Goal: Contribute content: Contribute content

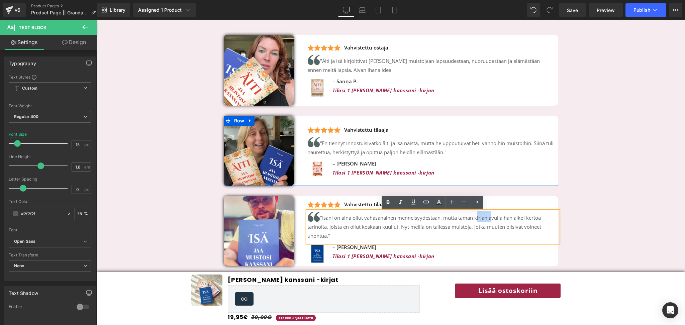
click at [300, 162] on div "Image" at bounding box center [266, 151] width 84 height 70
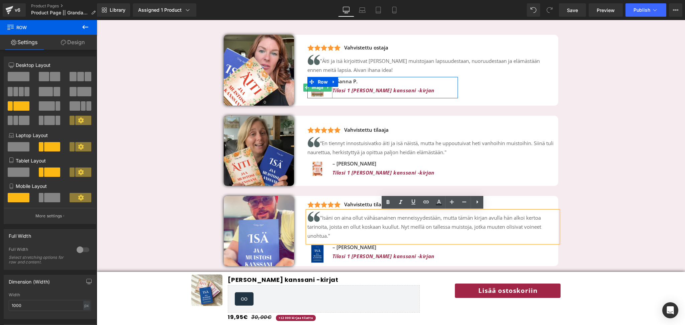
click at [318, 87] on span "Image" at bounding box center [317, 88] width 14 height 8
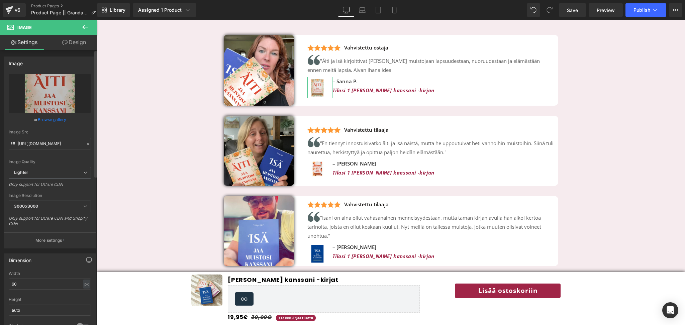
click at [59, 116] on link "Browse gallery" at bounding box center [52, 120] width 28 height 12
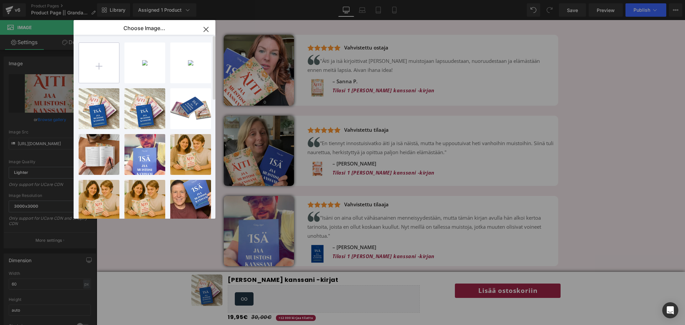
click at [90, 64] on input "file" at bounding box center [99, 63] width 40 height 40
type input "C:\fakepath\Books (40).png"
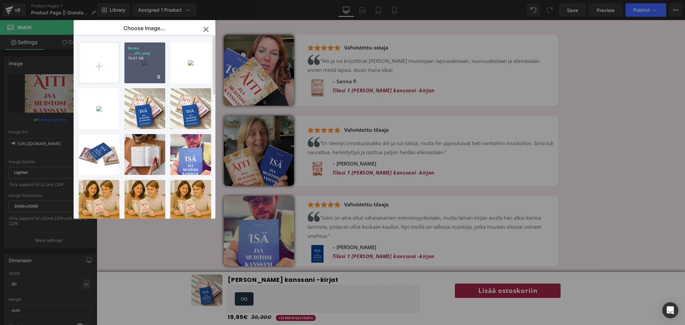
click at [146, 71] on div "Books _..._40_.png 79.67 KB" at bounding box center [144, 62] width 41 height 41
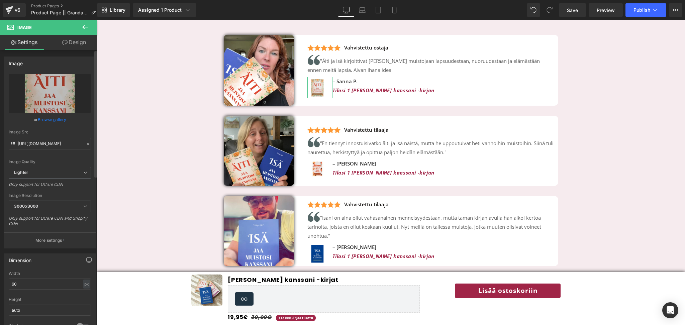
click at [56, 117] on link "Browse gallery" at bounding box center [52, 120] width 28 height 12
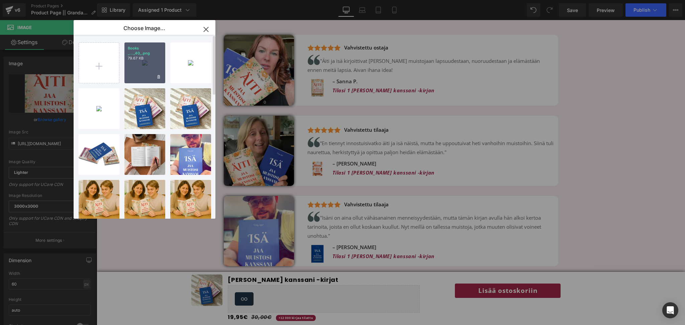
click at [142, 67] on div "Books _..._40_.png 79.67 KB" at bounding box center [144, 62] width 41 height 41
type input "[URL][DOMAIN_NAME]"
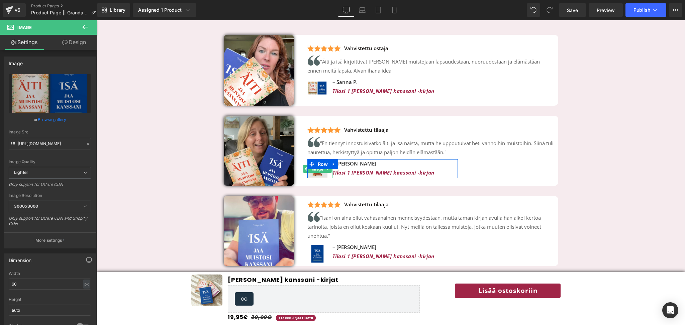
click at [318, 171] on span "Image" at bounding box center [317, 169] width 14 height 8
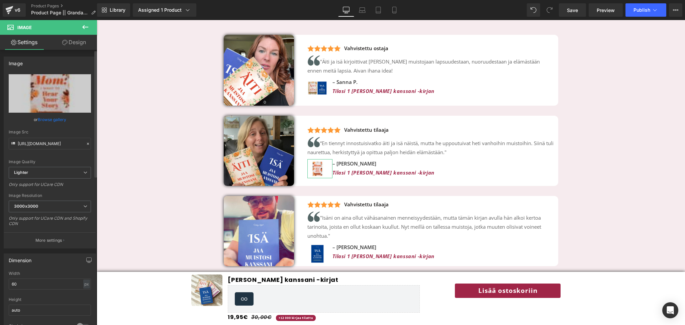
click at [50, 118] on link "Browse gallery" at bounding box center [52, 120] width 28 height 12
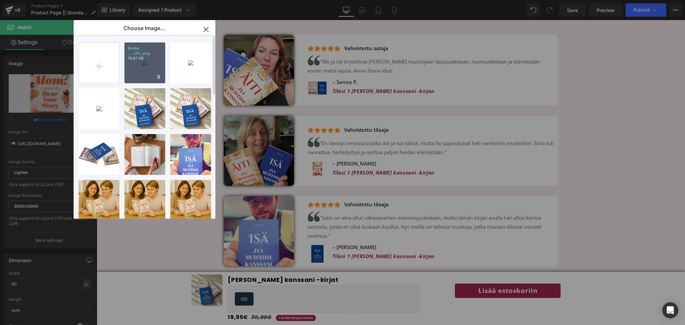
click at [139, 58] on p "79.67 KB" at bounding box center [145, 58] width 34 height 5
type input "[URL][DOMAIN_NAME]"
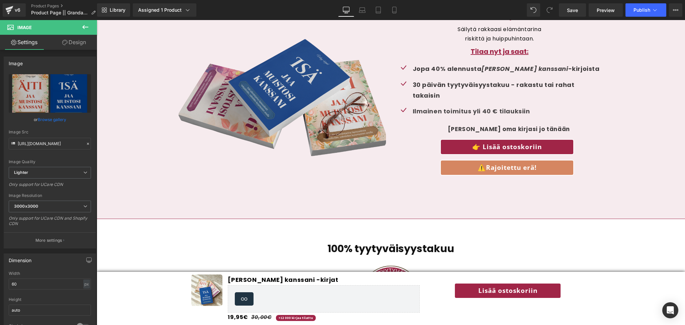
scroll to position [1897, 0]
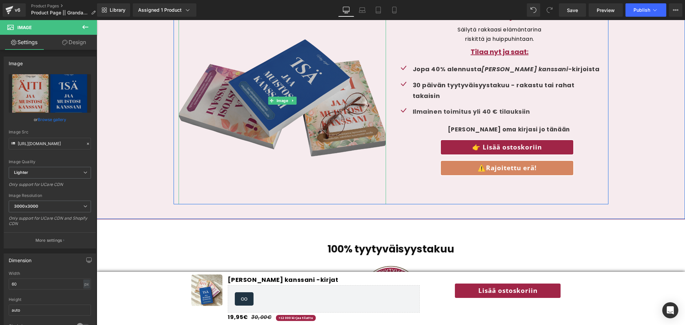
click at [255, 101] on img at bounding box center [282, 100] width 207 height 207
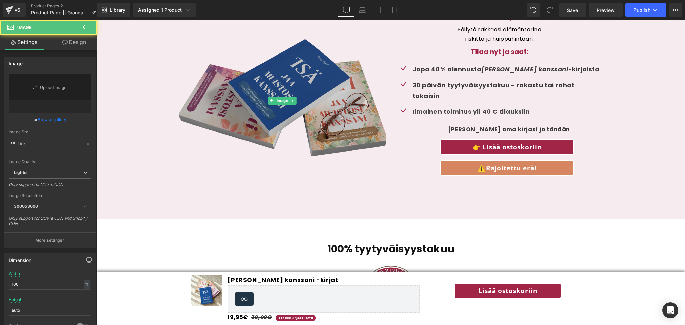
type input "[URL][DOMAIN_NAME]"
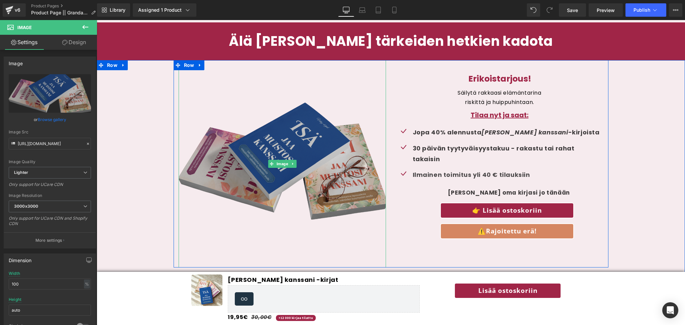
scroll to position [1833, 0]
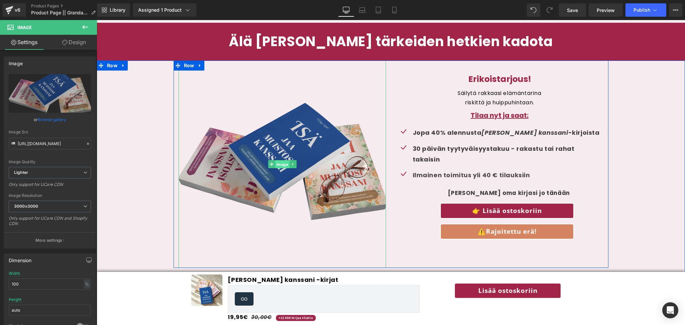
click at [283, 161] on span "Image" at bounding box center [282, 164] width 14 height 8
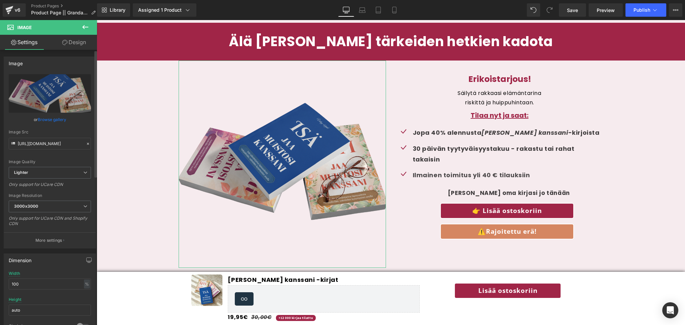
click at [61, 120] on link "Browse gallery" at bounding box center [52, 120] width 28 height 12
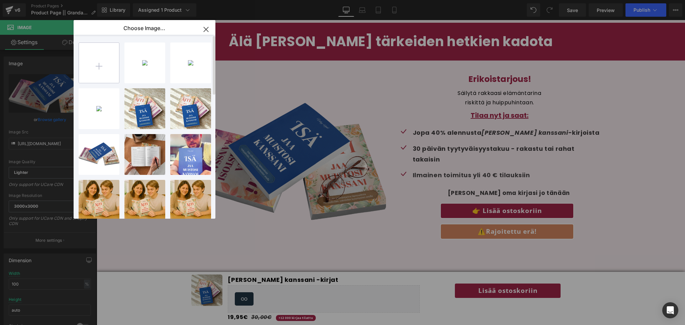
click at [103, 61] on input "file" at bounding box center [99, 63] width 40 height 40
type input "C:\fakepath\Kopio 🕰️ (2).png"
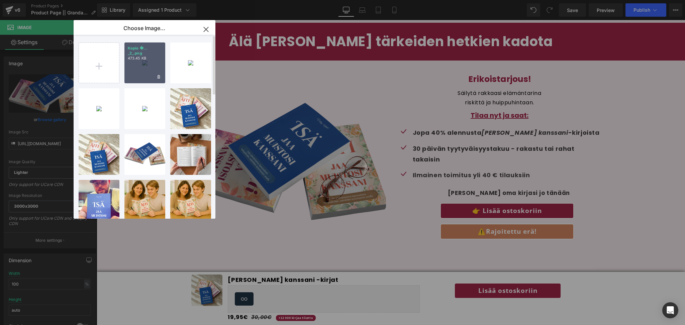
click at [149, 70] on div "Kopio �... _2_.png 473.45 KB" at bounding box center [144, 62] width 41 height 41
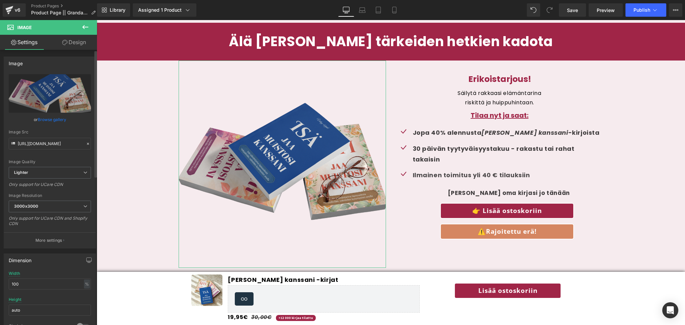
click at [58, 119] on link "Browse gallery" at bounding box center [52, 120] width 28 height 12
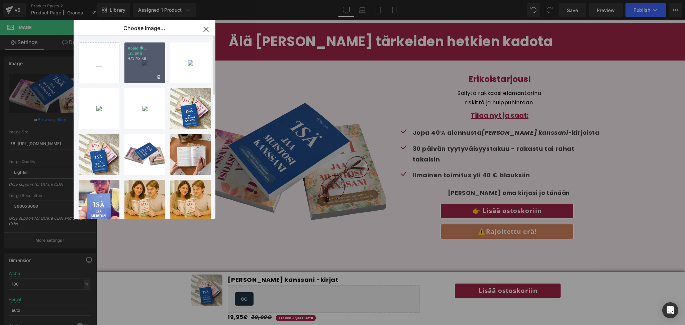
click at [136, 65] on div "Kopio �... _2_.png 473.45 KB" at bounding box center [144, 62] width 41 height 41
type input "[URL][DOMAIN_NAME]"
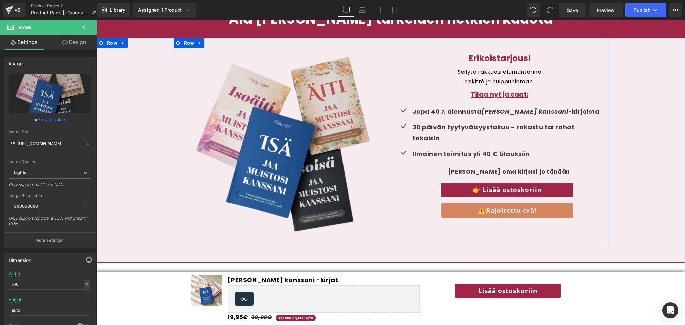
scroll to position [1856, 0]
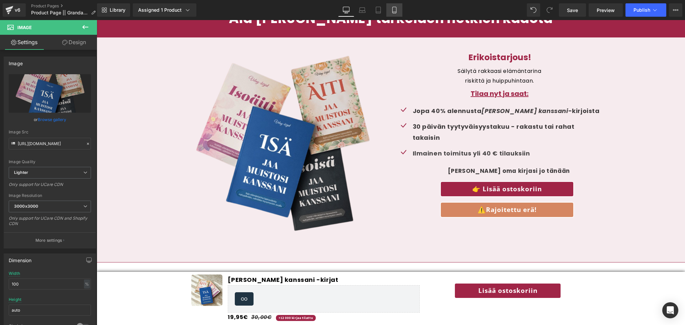
click at [397, 12] on icon at bounding box center [394, 10] width 7 height 7
type input "auto"
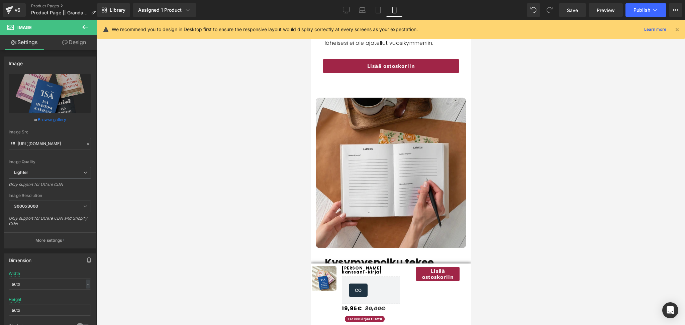
scroll to position [1861, 0]
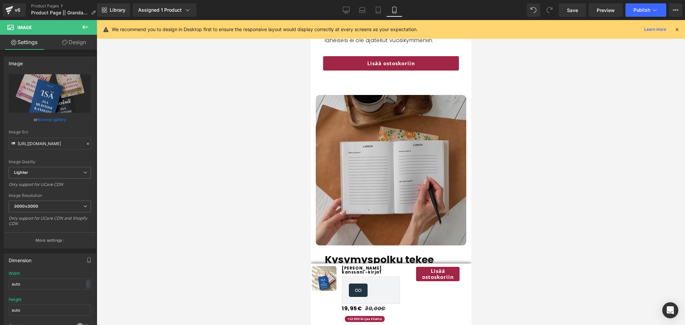
click at [375, 188] on img at bounding box center [390, 170] width 150 height 150
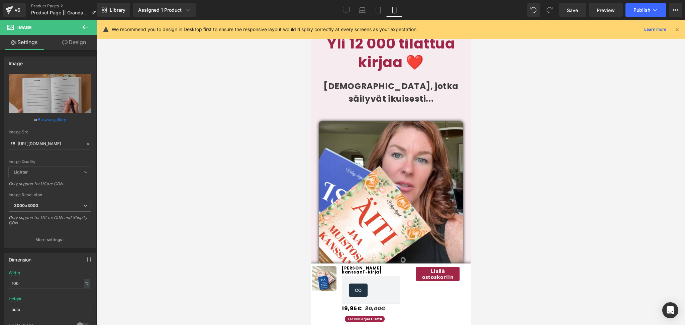
scroll to position [2349, 0]
click at [579, 12] on link "Save" at bounding box center [572, 9] width 27 height 13
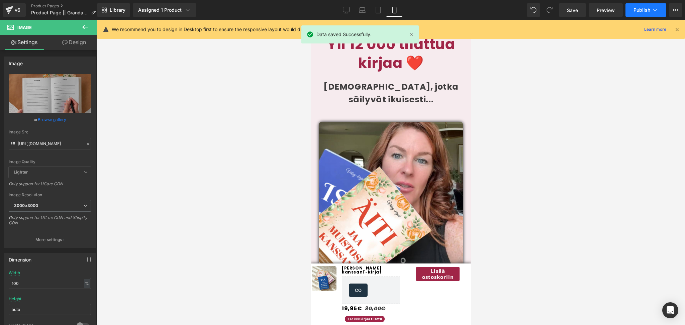
click at [641, 11] on span "Publish" at bounding box center [641, 9] width 17 height 5
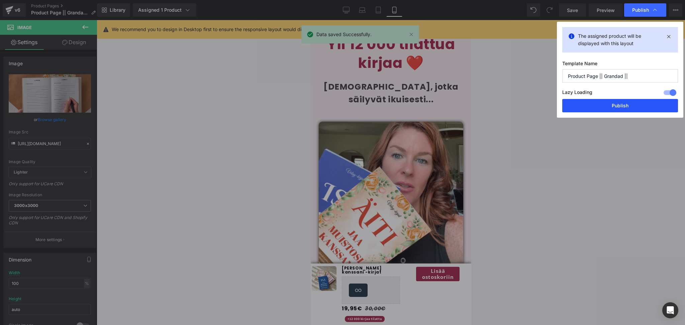
click at [589, 107] on button "Publish" at bounding box center [620, 105] width 116 height 13
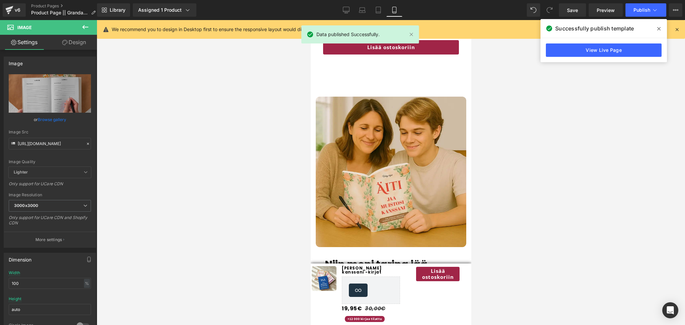
scroll to position [1458, 0]
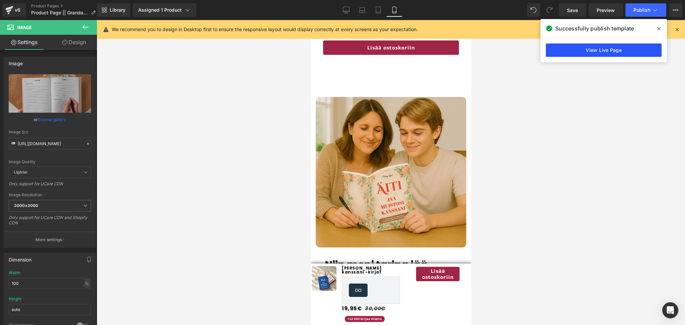
click at [602, 50] on link "View Live Page" at bounding box center [604, 49] width 116 height 13
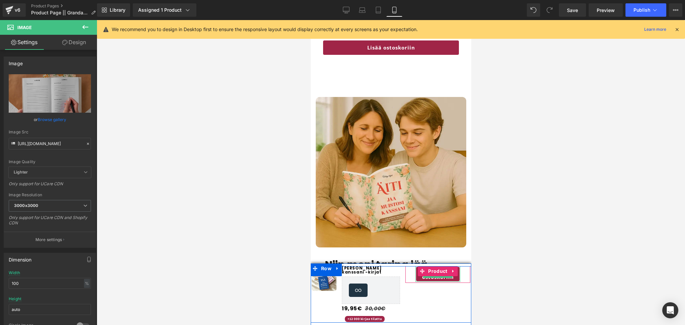
click at [431, 278] on link "Lisää ostoskoriin" at bounding box center [437, 274] width 45 height 16
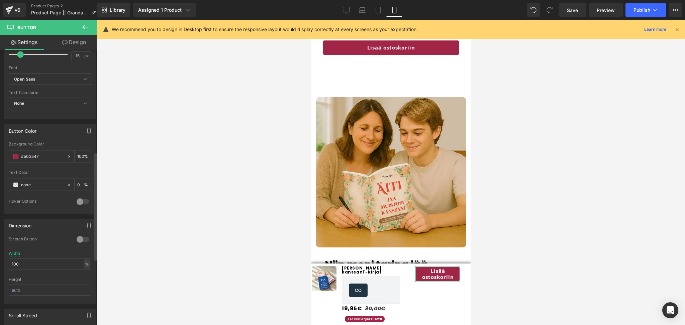
scroll to position [261, 0]
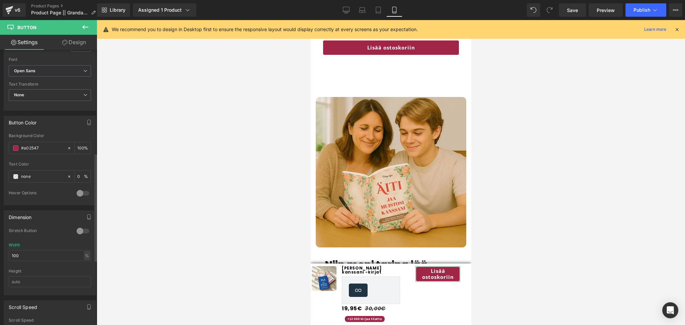
click at [81, 233] on div at bounding box center [83, 231] width 16 height 11
click at [84, 258] on div "%" at bounding box center [87, 255] width 6 height 9
click at [84, 277] on li "px" at bounding box center [86, 276] width 8 height 10
click at [42, 256] on input "134" at bounding box center [50, 255] width 82 height 11
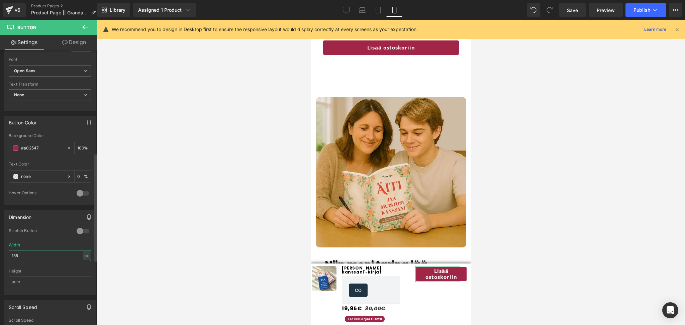
type input "154"
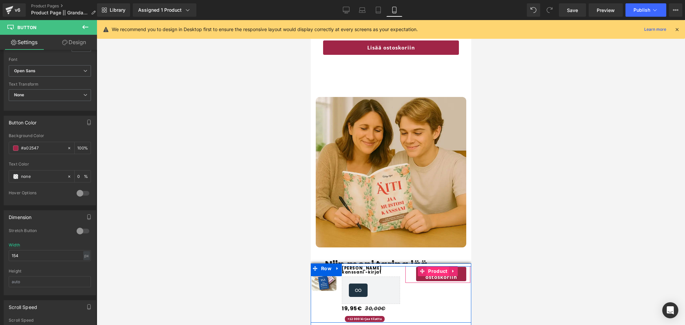
click at [435, 273] on span "Product" at bounding box center [437, 271] width 22 height 10
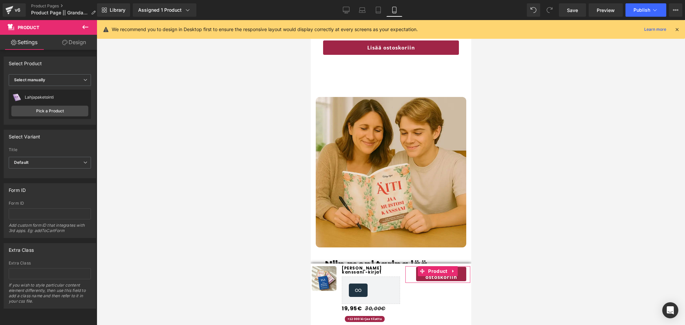
click at [73, 48] on link "Design" at bounding box center [74, 42] width 48 height 15
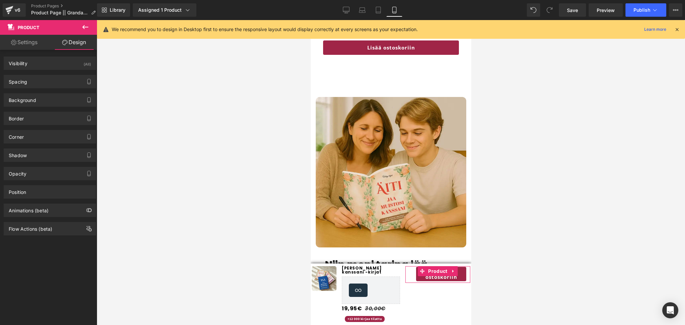
type input "0"
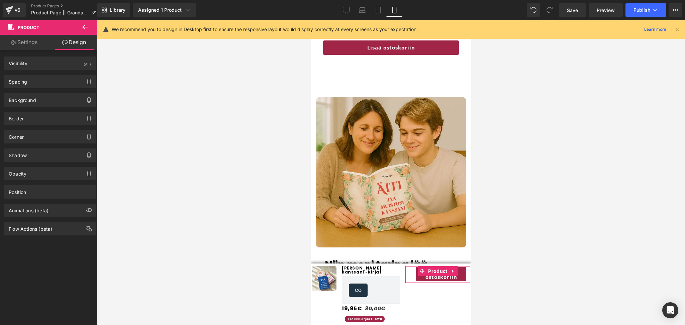
type input "10"
type input "0"
type input "10"
click at [29, 85] on div "Spacing" at bounding box center [50, 81] width 92 height 13
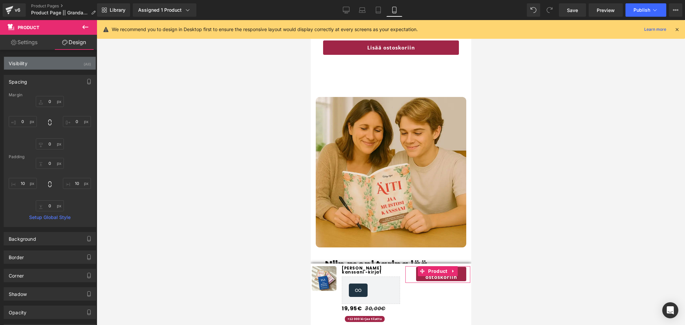
click at [34, 68] on div "Visibility (All)" at bounding box center [50, 63] width 92 height 13
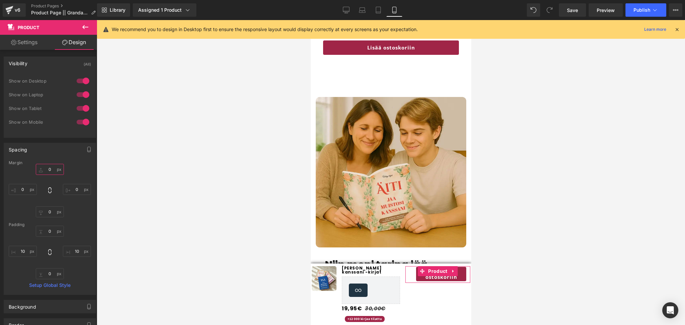
click at [50, 168] on input "0" at bounding box center [50, 169] width 28 height 11
type input "50"
click at [578, 8] on link "Save" at bounding box center [572, 9] width 27 height 13
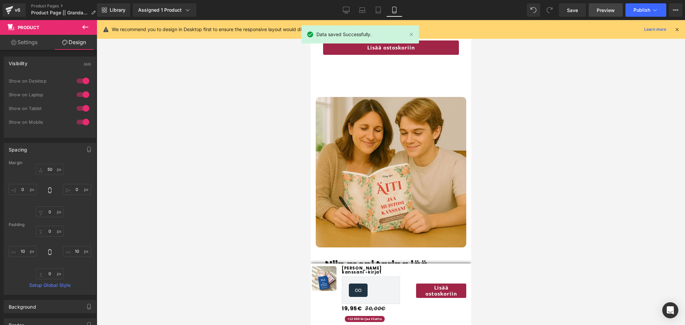
click at [602, 8] on span "Preview" at bounding box center [605, 10] width 18 height 7
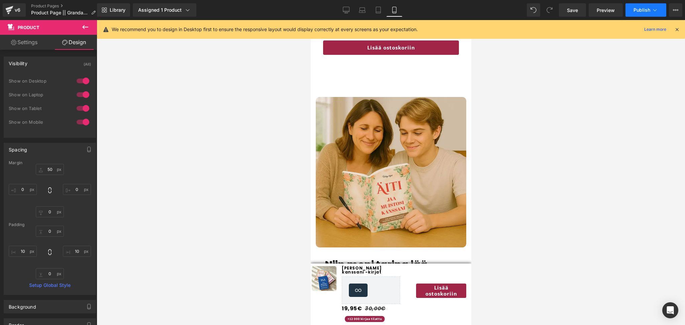
click at [640, 9] on span "Publish" at bounding box center [641, 9] width 17 height 5
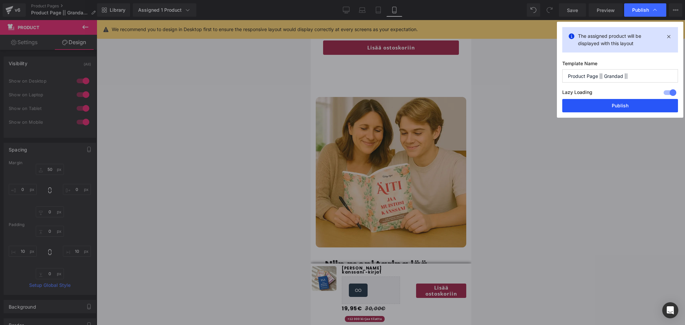
click at [612, 103] on button "Publish" at bounding box center [620, 105] width 116 height 13
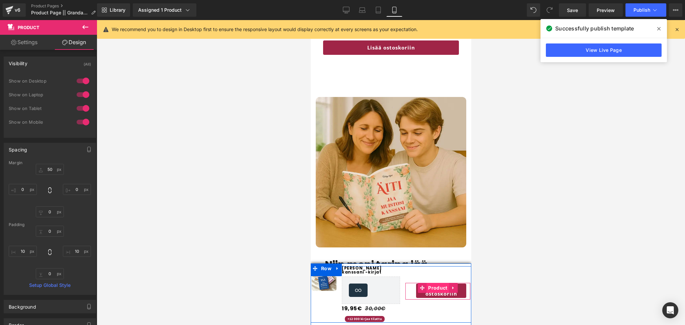
click at [437, 292] on span "Product" at bounding box center [437, 288] width 22 height 10
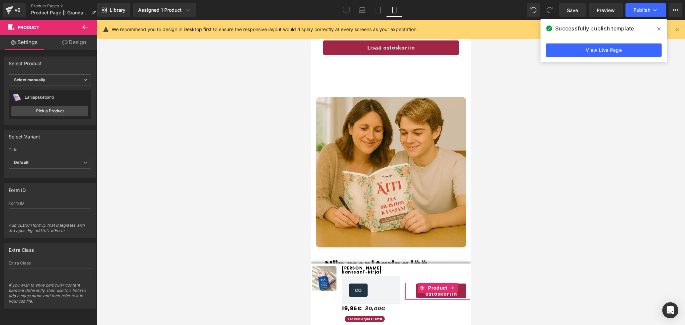
click at [65, 44] on icon at bounding box center [64, 42] width 5 height 5
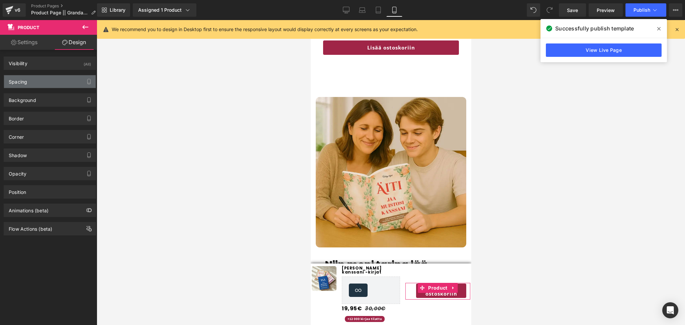
click at [27, 82] on div "Spacing" at bounding box center [18, 79] width 18 height 9
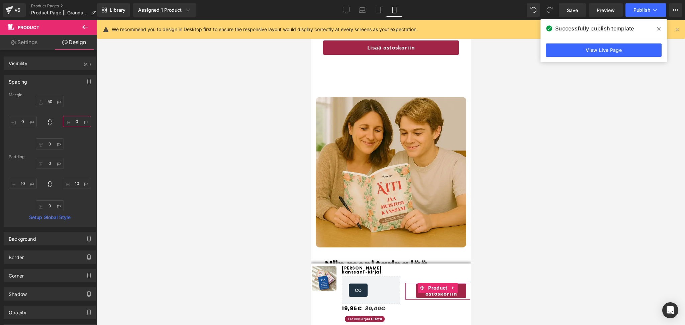
click at [73, 123] on input "0" at bounding box center [77, 121] width 28 height 11
type input "3"
click at [47, 100] on input "50" at bounding box center [50, 101] width 28 height 11
click at [52, 160] on input "0" at bounding box center [50, 163] width 28 height 11
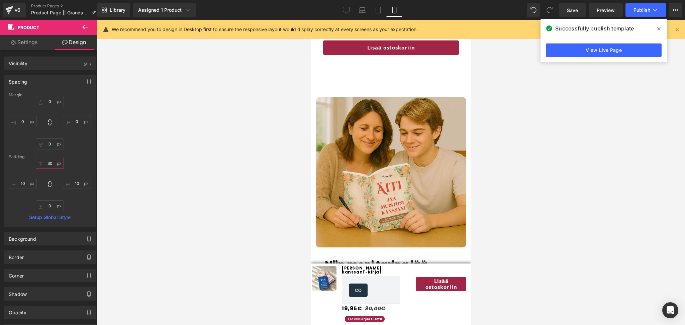
type input "3"
click at [49, 103] on input "text" at bounding box center [50, 101] width 28 height 11
type input "3"
type input "50"
click at [78, 182] on input "10" at bounding box center [77, 183] width 28 height 11
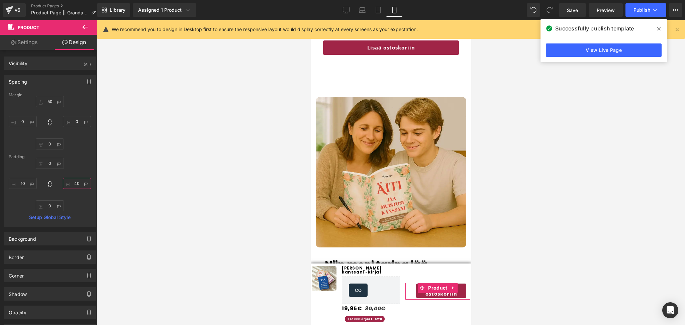
type input "4"
click at [78, 123] on input "text" at bounding box center [77, 121] width 28 height 11
type input "4+"
type input "+"
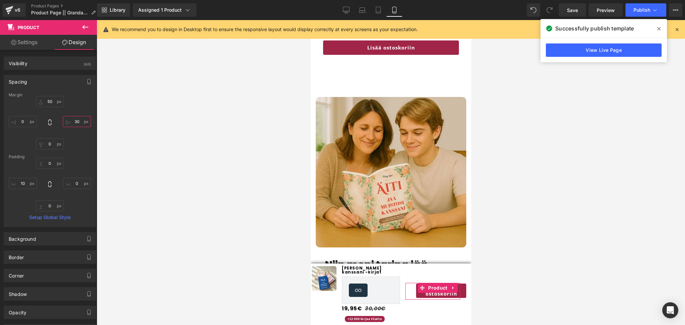
type input "3"
click at [328, 269] on span "Row" at bounding box center [326, 268] width 14 height 10
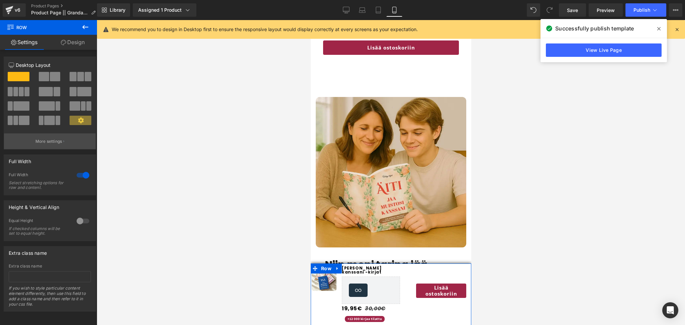
click at [55, 143] on p "More settings" at bounding box center [48, 141] width 27 height 6
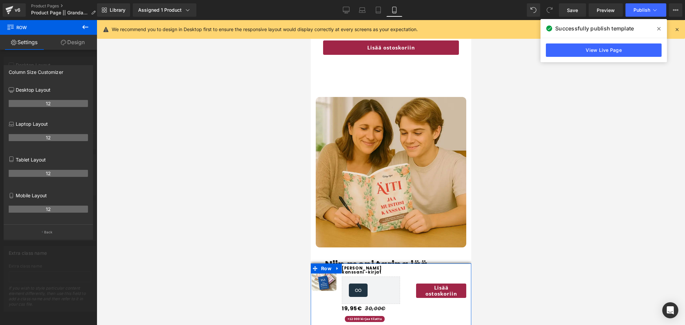
click at [68, 59] on div at bounding box center [48, 174] width 97 height 308
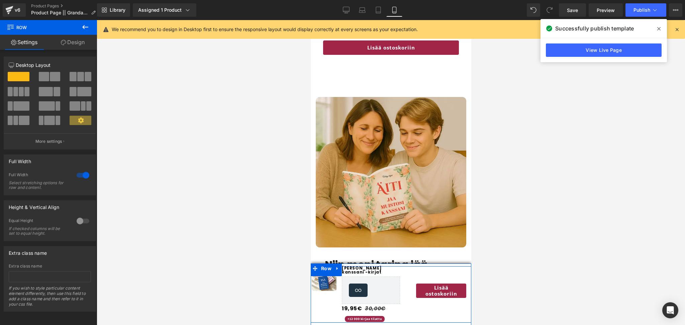
click at [418, 274] on div "Lisää ostoskoriin Button Product NaNpx NaNpx" at bounding box center [437, 282] width 67 height 33
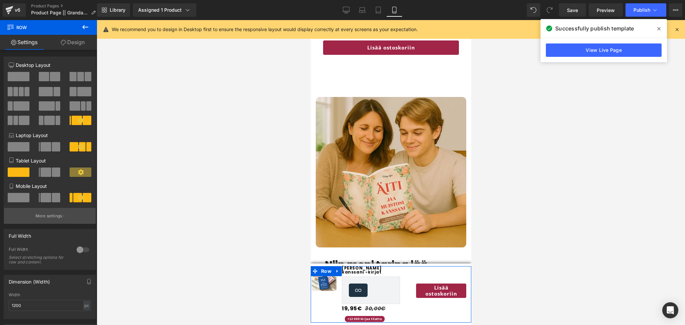
click at [51, 214] on p "More settings" at bounding box center [48, 216] width 27 height 6
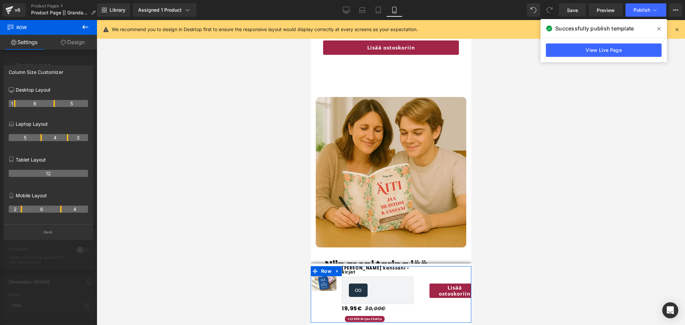
drag, startPoint x: 53, startPoint y: 209, endPoint x: 63, endPoint y: 208, distance: 9.8
click at [63, 208] on tr "2 6 4" at bounding box center [48, 209] width 79 height 7
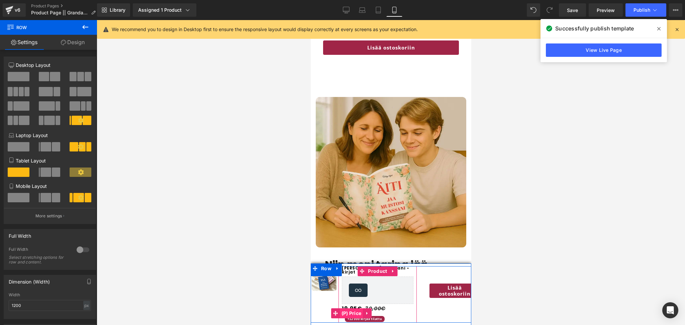
click at [354, 313] on span "(P) Price" at bounding box center [350, 313] width 23 height 10
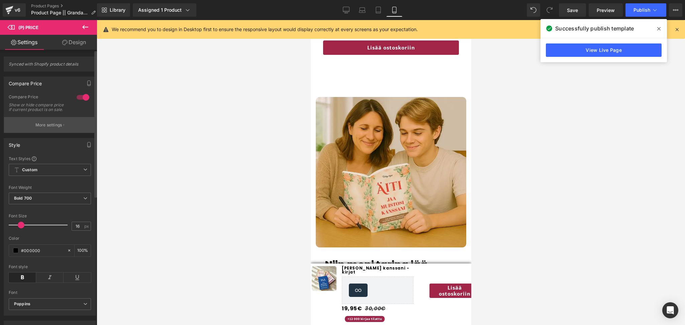
click at [56, 126] on p "More settings" at bounding box center [48, 125] width 27 height 6
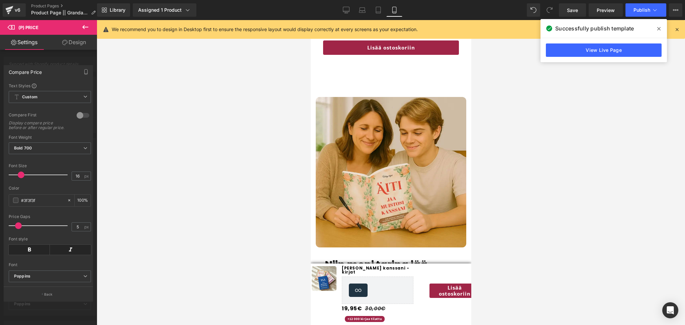
click at [43, 61] on div at bounding box center [48, 174] width 97 height 308
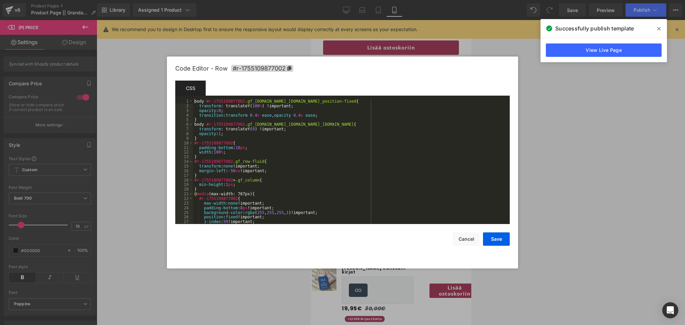
click at [312, 0] on div "(P) Price You are previewing how the will restyle your page. You can not edit E…" at bounding box center [342, 0] width 685 height 0
click at [256, 145] on div "body #r-1755109877002 .gf_[DOMAIN_NAME]_[DOMAIN_NAME]_position-fixed { transfor…" at bounding box center [350, 166] width 314 height 134
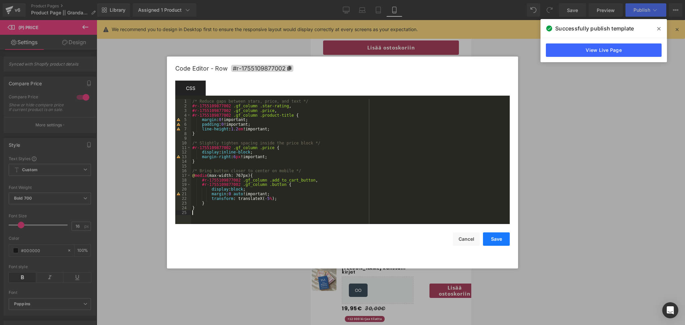
click at [490, 243] on button "Save" at bounding box center [496, 238] width 27 height 13
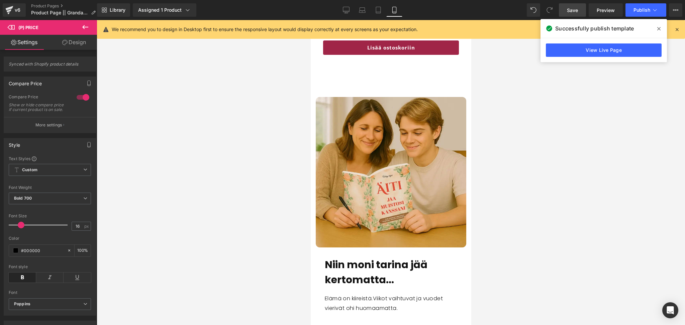
click at [575, 11] on span "Save" at bounding box center [572, 10] width 11 height 7
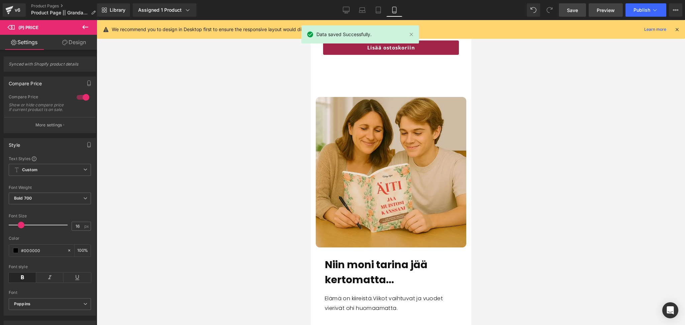
click at [604, 8] on span "Preview" at bounding box center [605, 10] width 18 height 7
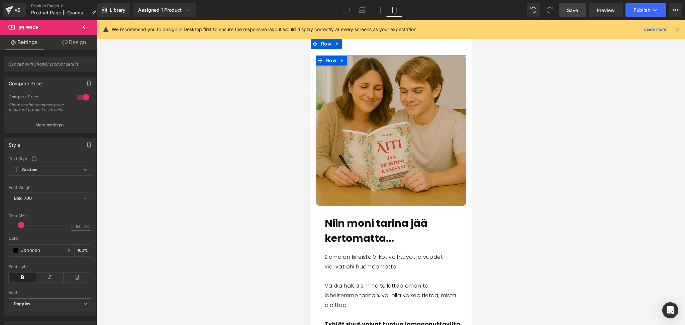
scroll to position [1473, 0]
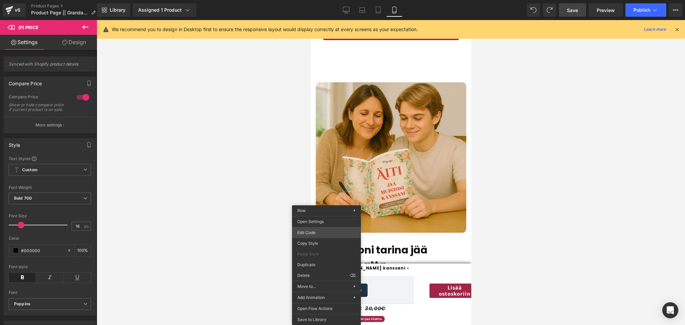
click at [313, 0] on div "(P) Price You are previewing how the will restyle your page. You can not edit E…" at bounding box center [342, 0] width 685 height 0
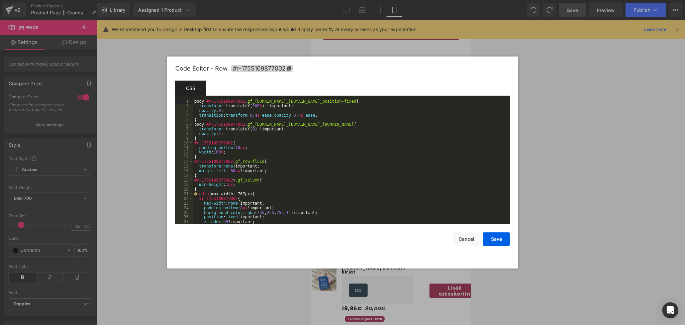
click at [328, 171] on div "body #r-1755109877002 .gf_[DOMAIN_NAME]_[DOMAIN_NAME]_position-fixed { transfor…" at bounding box center [350, 166] width 314 height 134
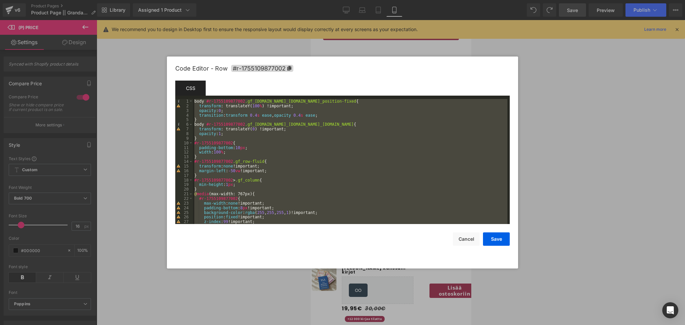
scroll to position [162, 0]
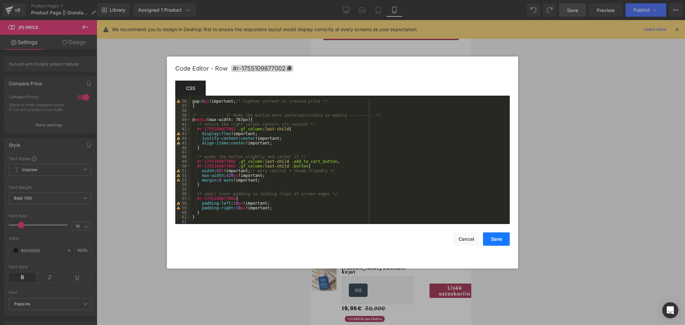
click at [500, 243] on button "Save" at bounding box center [496, 238] width 27 height 13
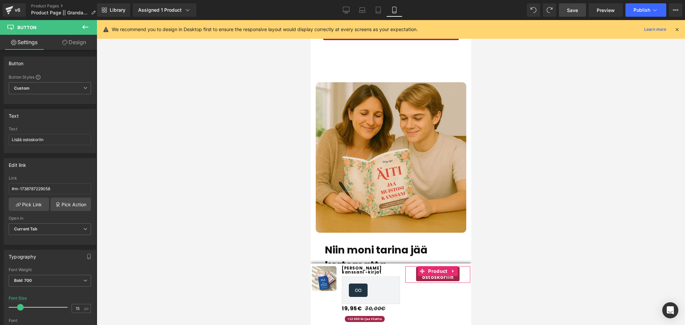
type input "100"
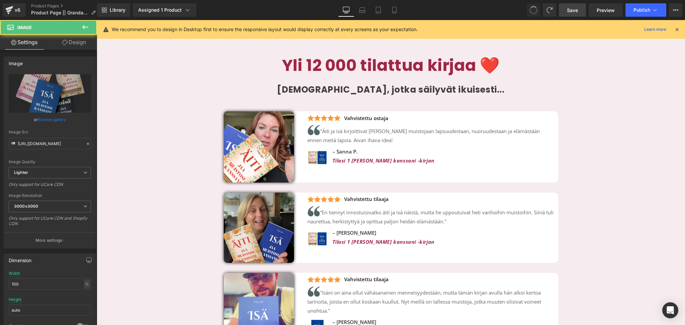
type input "[URL][DOMAIN_NAME]"
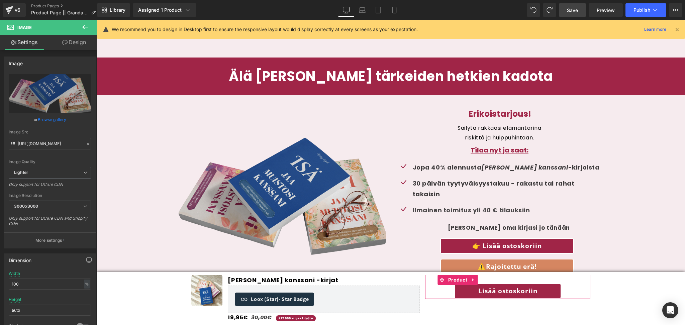
scroll to position [1753, 0]
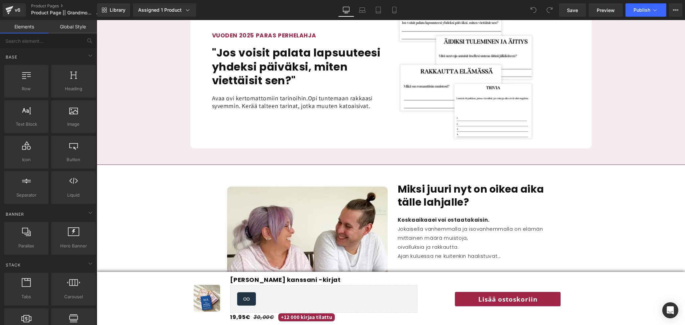
scroll to position [722, 0]
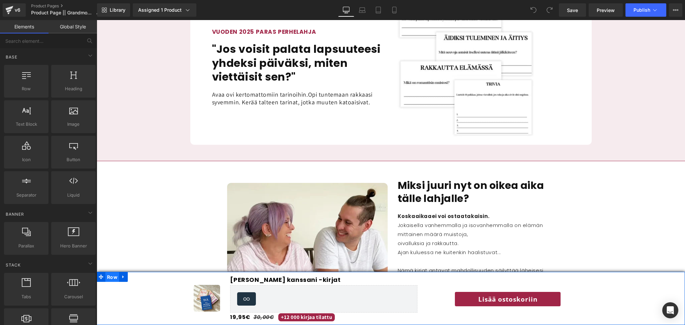
click at [107, 278] on span "Row" at bounding box center [112, 277] width 14 height 10
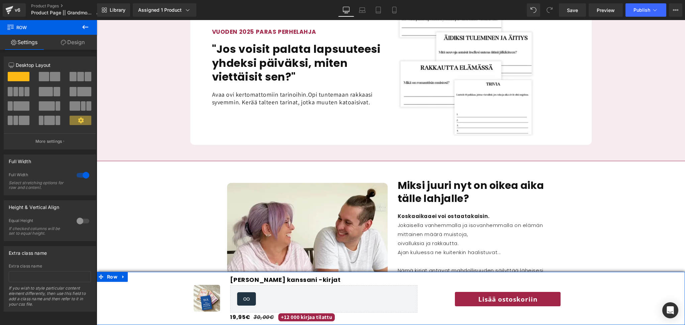
click at [77, 41] on link "Design" at bounding box center [72, 42] width 48 height 15
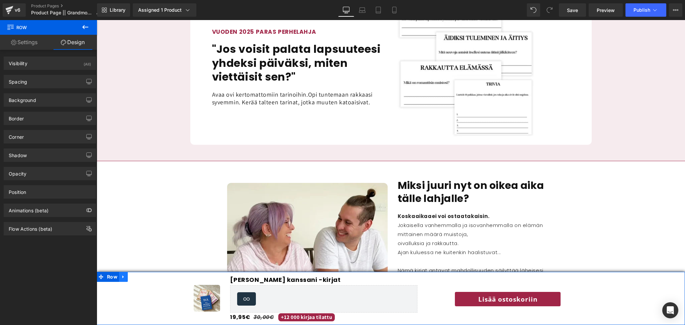
click at [121, 277] on icon at bounding box center [123, 276] width 5 height 5
click at [123, 277] on icon at bounding box center [123, 276] width 5 height 5
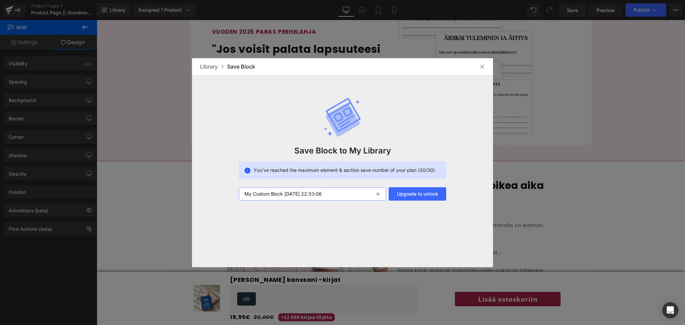
drag, startPoint x: 336, startPoint y: 199, endPoint x: 216, endPoint y: 199, distance: 119.4
click at [216, 199] on div "Save Block to My Library You’ve reached the maximum element & section save numb…" at bounding box center [342, 138] width 301 height 126
type input "sticky add to cart hitesh"
click at [485, 64] on div at bounding box center [482, 66] width 11 height 11
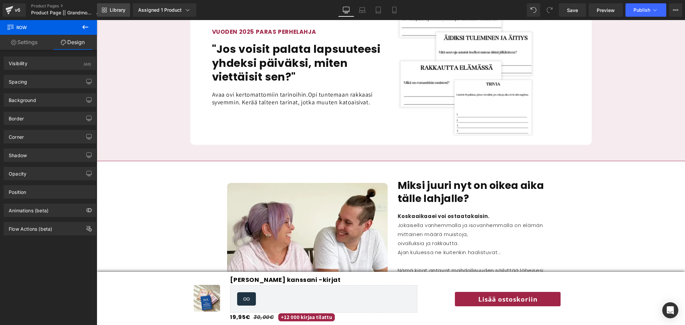
click at [116, 15] on link "Library" at bounding box center [113, 9] width 33 height 13
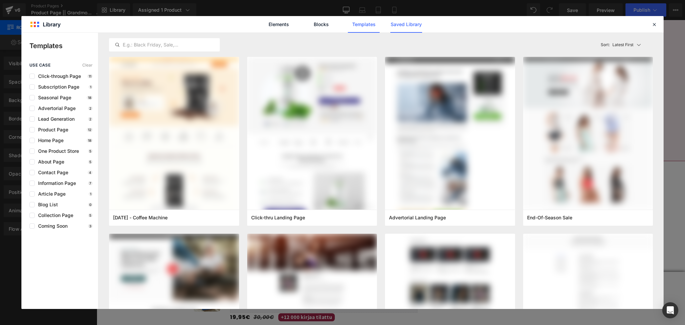
click at [398, 24] on link "Saved Library" at bounding box center [406, 24] width 32 height 17
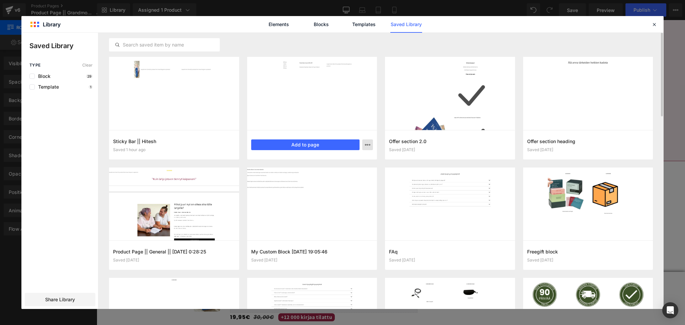
click at [362, 146] on button "button" at bounding box center [367, 144] width 11 height 11
click at [380, 137] on div at bounding box center [342, 171] width 642 height 276
click at [370, 148] on button "button" at bounding box center [367, 144] width 11 height 11
click at [341, 173] on div "Delete" at bounding box center [335, 174] width 76 height 14
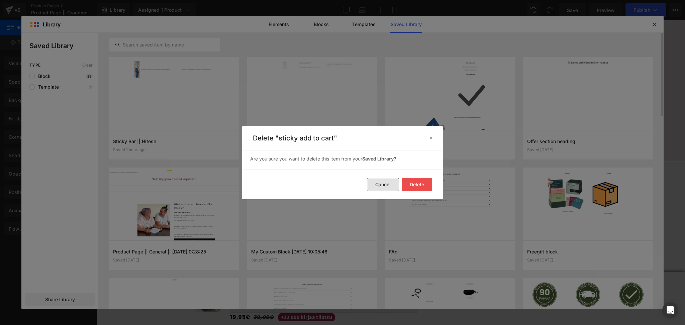
click at [390, 189] on button "Cancel" at bounding box center [383, 184] width 32 height 13
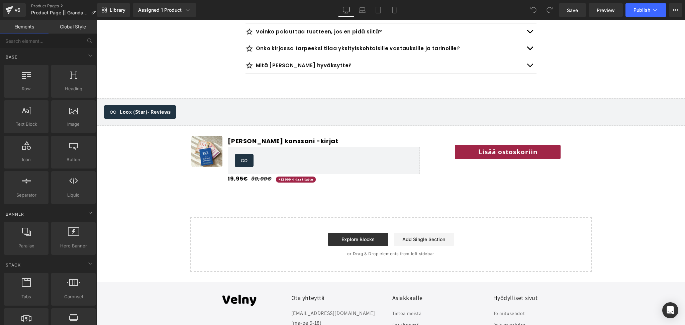
scroll to position [2455, 0]
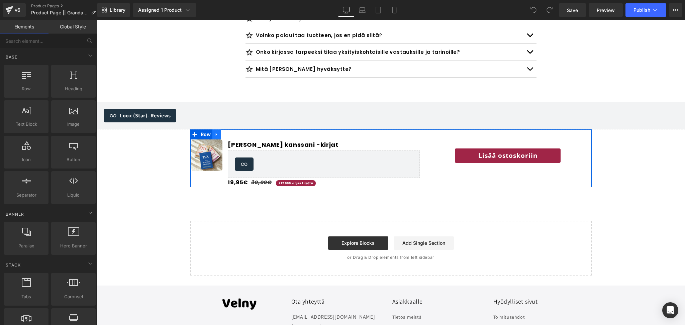
click at [214, 132] on icon at bounding box center [216, 134] width 5 height 5
click at [235, 132] on icon at bounding box center [234, 134] width 5 height 5
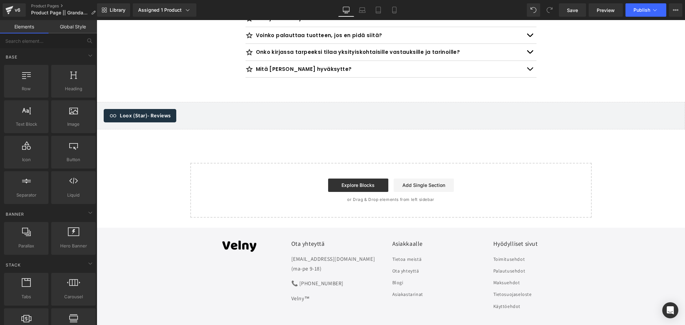
scroll to position [2406, 0]
click at [124, 11] on span "Library" at bounding box center [118, 10] width 16 height 6
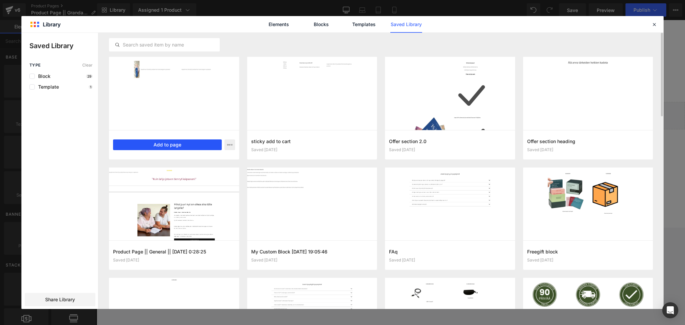
click at [178, 145] on button "Add to page" at bounding box center [167, 144] width 109 height 11
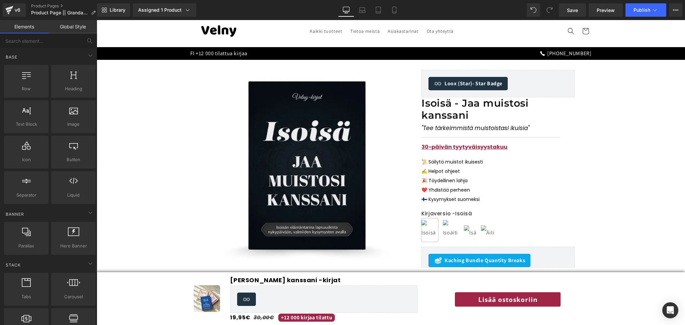
scroll to position [17, 0]
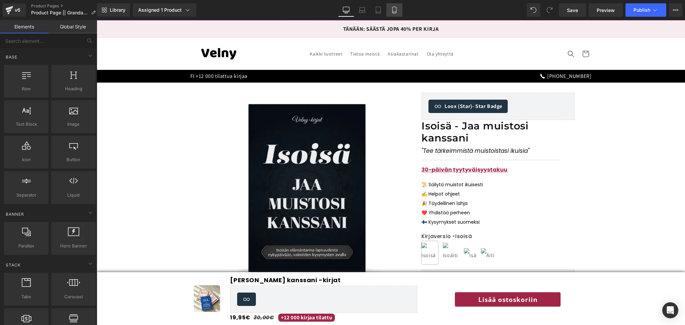
click at [392, 13] on icon at bounding box center [394, 10] width 7 height 7
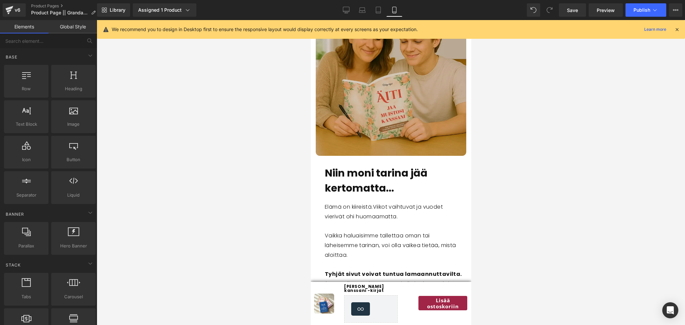
scroll to position [1563, 0]
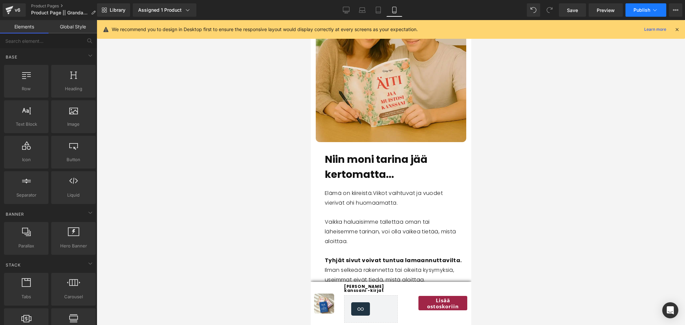
click at [643, 7] on span "Publish" at bounding box center [641, 9] width 17 height 5
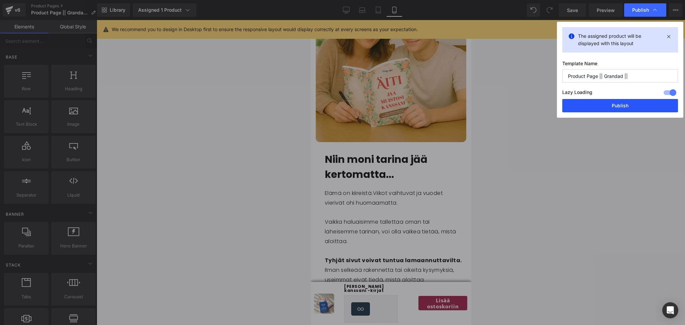
drag, startPoint x: 613, startPoint y: 105, endPoint x: 99, endPoint y: 121, distance: 514.1
click at [614, 105] on button "Publish" at bounding box center [620, 105] width 116 height 13
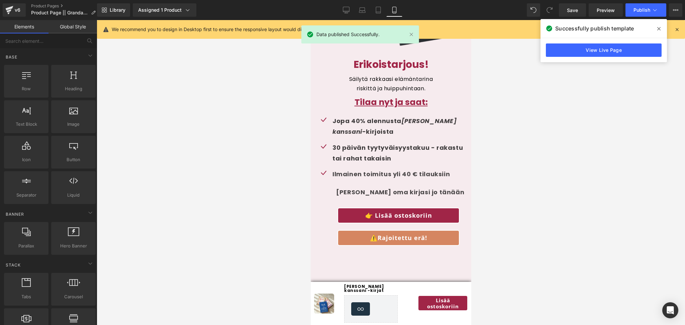
scroll to position [3357, 0]
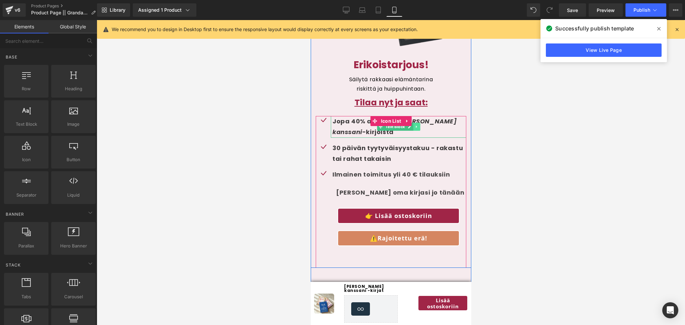
click at [416, 123] on link at bounding box center [416, 127] width 7 height 8
click at [426, 117] on span "[PERSON_NAME] kanssani" at bounding box center [394, 126] width 124 height 19
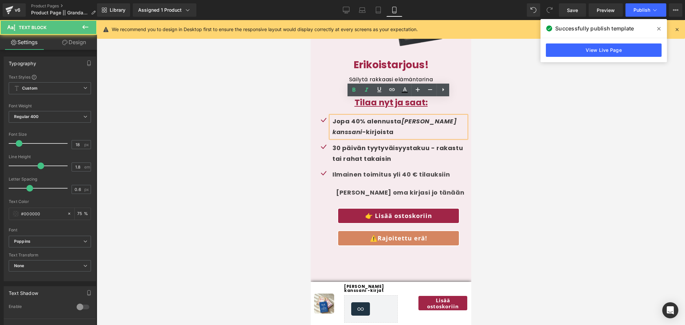
click at [401, 117] on span "[PERSON_NAME] kanssani" at bounding box center [394, 126] width 124 height 19
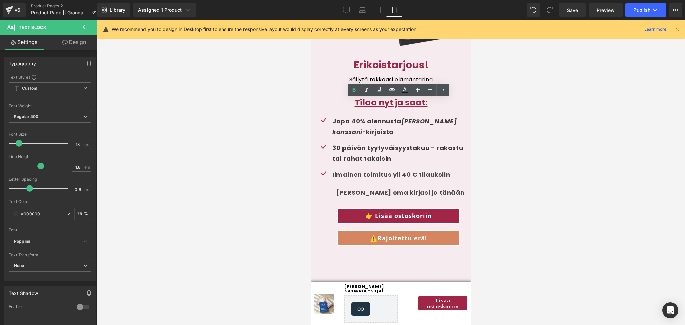
click at [499, 134] on div at bounding box center [391, 172] width 588 height 305
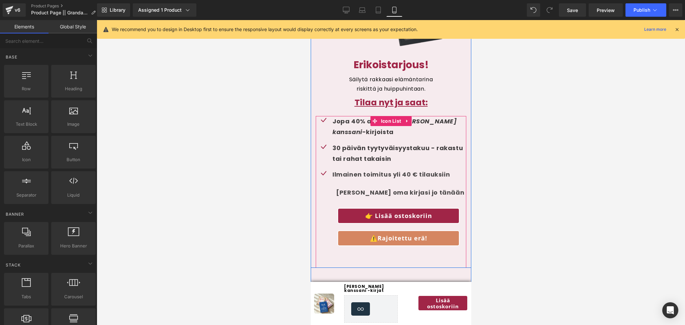
drag, startPoint x: 436, startPoint y: 246, endPoint x: 325, endPoint y: 204, distance: 118.5
click at [325, 204] on div "Ilmainen toimitus yli 40 € tilauksiin Text Block Hanki oma kirjasi jo tänään Te…" at bounding box center [390, 211] width 150 height 84
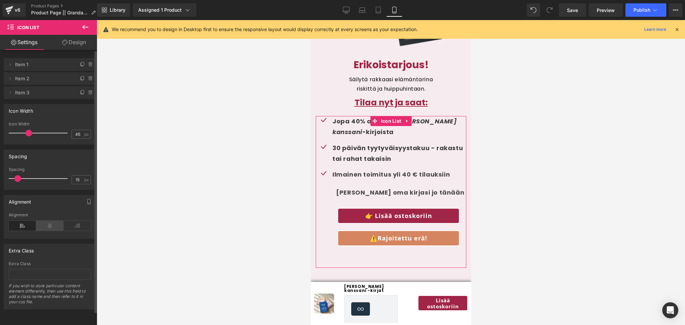
click at [42, 229] on icon at bounding box center [49, 226] width 27 height 10
click at [45, 227] on icon at bounding box center [49, 226] width 27 height 10
click at [30, 231] on div "Alignment" at bounding box center [50, 226] width 82 height 26
click at [23, 225] on icon at bounding box center [22, 226] width 27 height 10
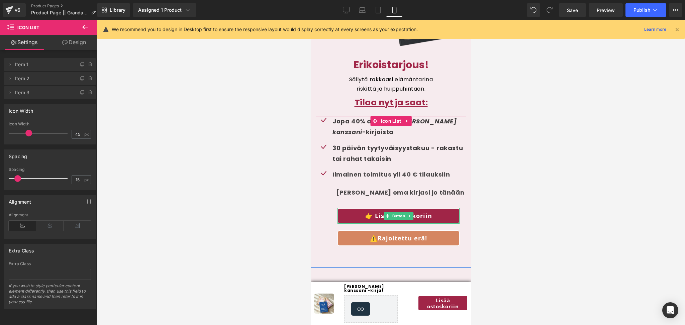
click at [352, 208] on link "👉 Lisää ostoskoriin" at bounding box center [398, 216] width 122 height 16
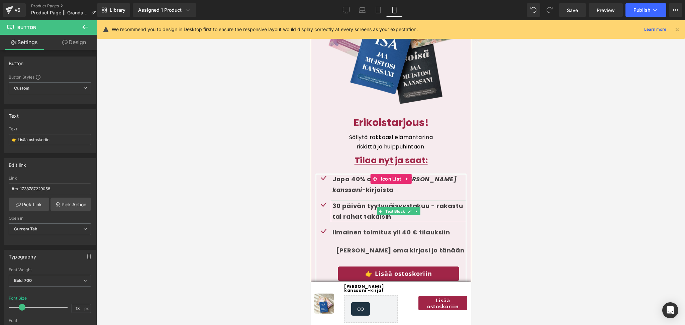
scroll to position [3295, 0]
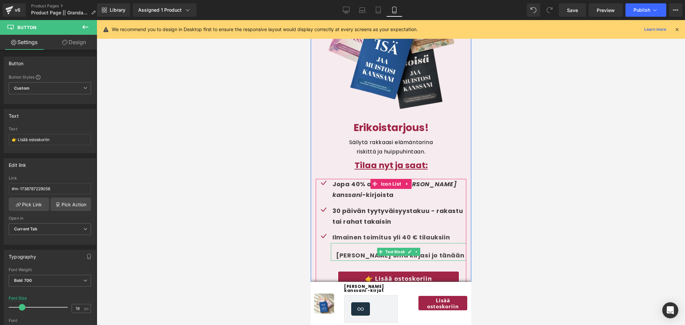
click at [355, 251] on span "[PERSON_NAME] oma kirjasi jo tänään" at bounding box center [400, 255] width 128 height 8
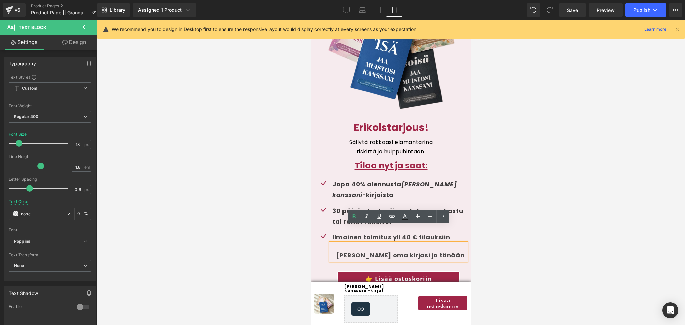
click at [353, 251] on span "[PERSON_NAME] oma kirjasi jo tänään" at bounding box center [400, 255] width 128 height 8
click at [76, 39] on link "Design" at bounding box center [74, 42] width 48 height 15
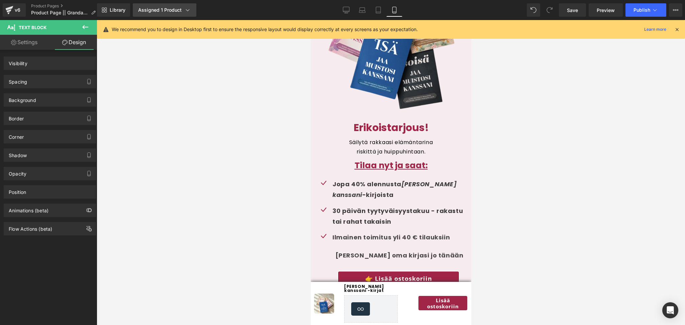
click at [29, 82] on div "Spacing" at bounding box center [50, 81] width 92 height 13
click at [22, 83] on div "Spacing" at bounding box center [18, 79] width 18 height 9
click at [26, 80] on div "Spacing" at bounding box center [18, 79] width 18 height 9
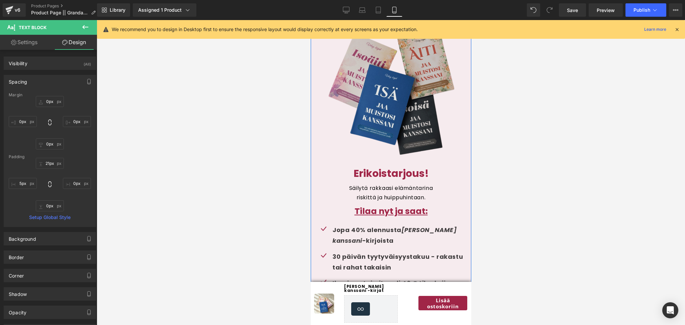
scroll to position [3248, 0]
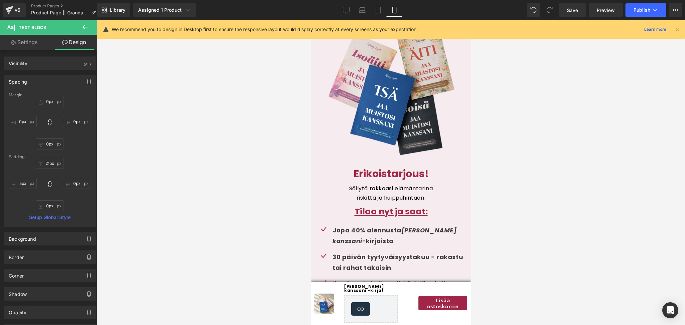
click at [349, 1] on div "Library Assigned 1 Product Product Preview Isoisä - Jaa muistosi kanssani Manag…" at bounding box center [391, 10] width 588 height 20
click at [347, 7] on icon at bounding box center [346, 9] width 6 height 5
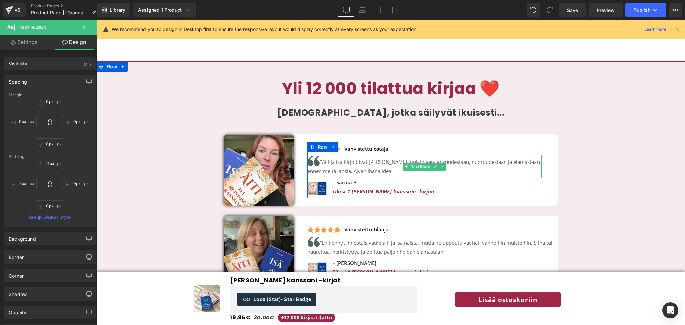
scroll to position [1411, 0]
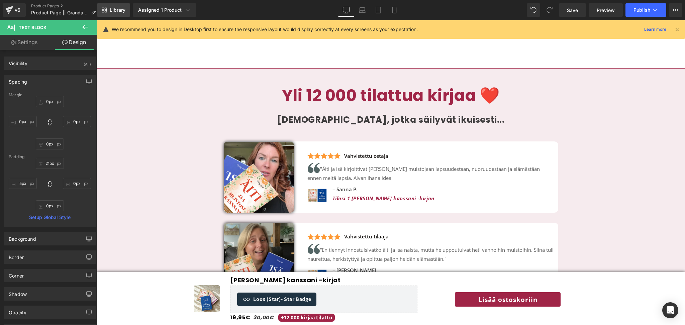
click at [123, 11] on span "Library" at bounding box center [118, 10] width 16 height 6
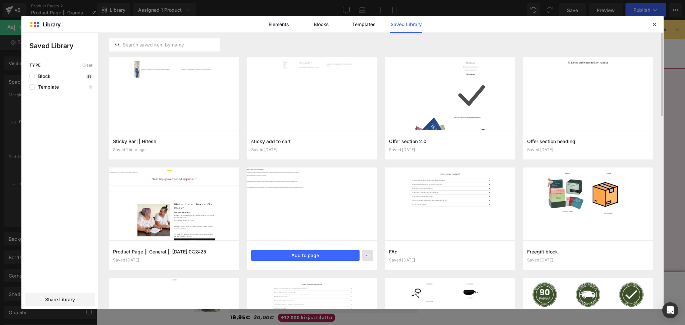
click at [362, 255] on button "button" at bounding box center [367, 255] width 11 height 11
click at [0, 0] on div "Delete" at bounding box center [0, 0] width 0 height 0
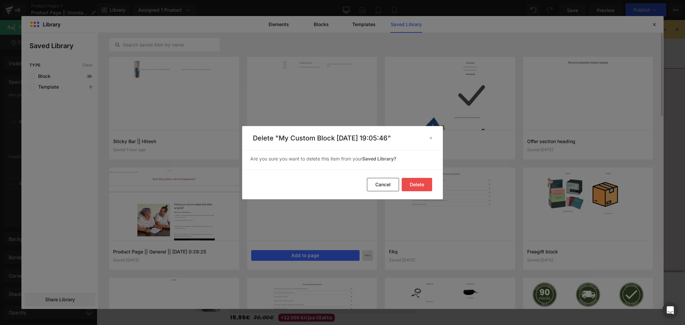
click at [0, 0] on button "Delete" at bounding box center [0, 0] width 0 height 0
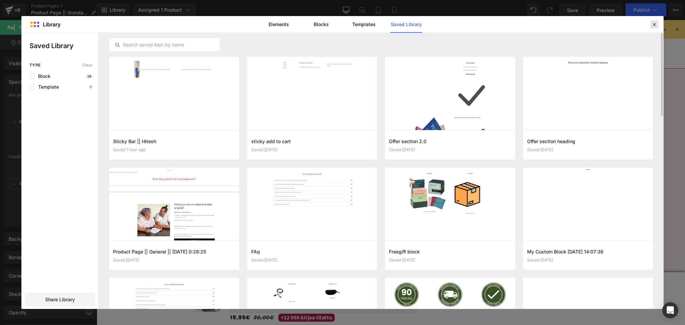
click at [653, 27] on icon at bounding box center [654, 24] width 6 height 6
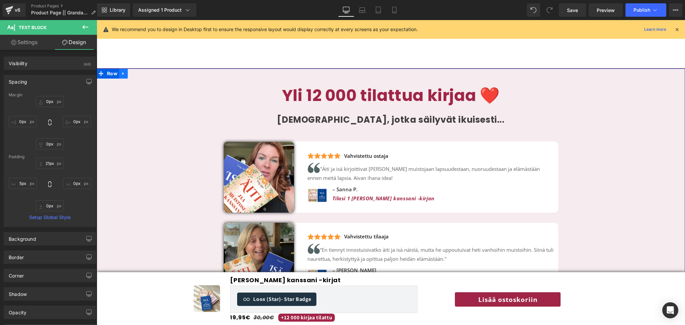
click at [124, 72] on icon at bounding box center [123, 73] width 5 height 5
click at [122, 75] on icon at bounding box center [123, 73] width 5 height 5
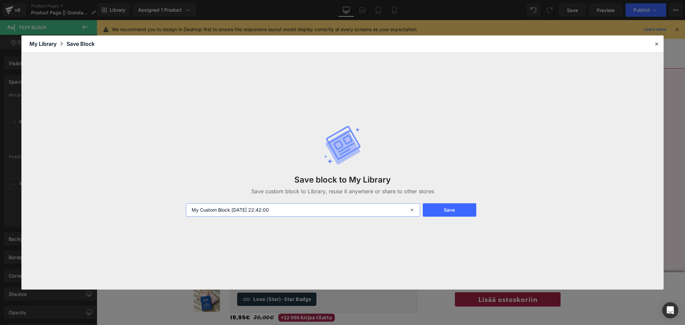
drag, startPoint x: 302, startPoint y: 209, endPoint x: 137, endPoint y: 199, distance: 165.8
click at [137, 199] on div "Save block to My Library Save custom block to Library, reuse it anywhere or sha…" at bounding box center [342, 170] width 642 height 237
type input "testimonials block"
click at [447, 206] on button "Save" at bounding box center [449, 209] width 53 height 13
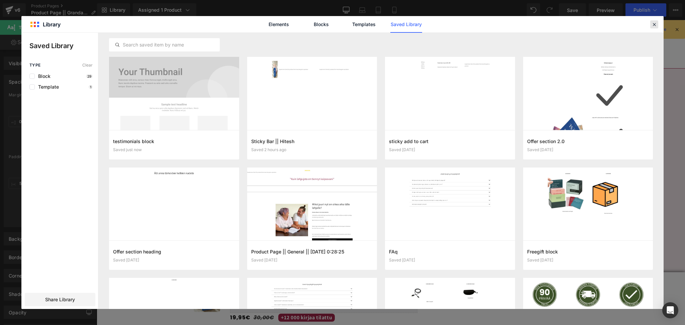
click at [657, 25] on icon at bounding box center [654, 24] width 6 height 6
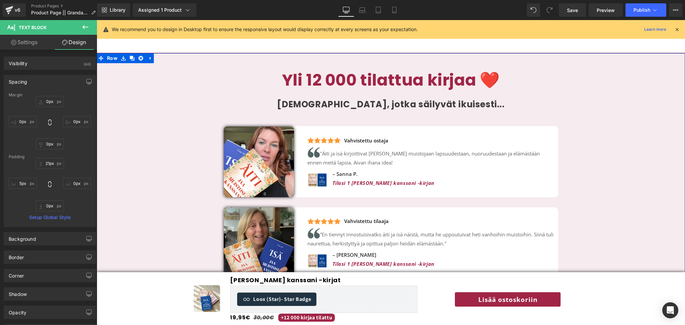
scroll to position [1426, 0]
click at [256, 159] on div "Image" at bounding box center [259, 162] width 70 height 71
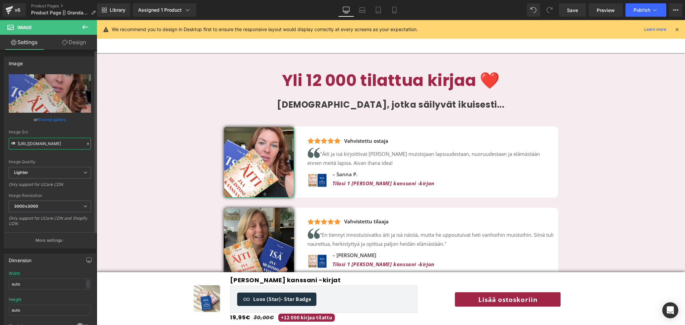
click at [42, 142] on input "https://ucarecdn.com/da0420e0-c276-4ac7-acc3-2003455169c2/-/format/auto/-/previ…" at bounding box center [50, 144] width 82 height 12
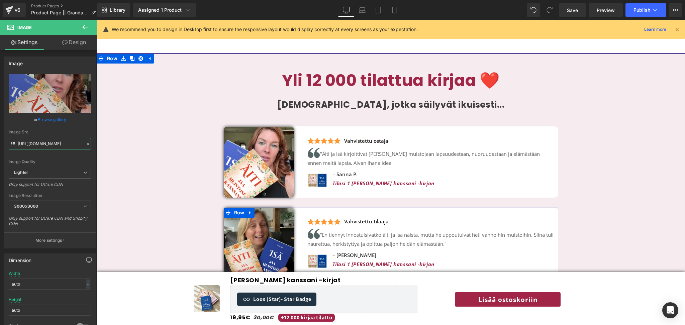
scroll to position [1494, 0]
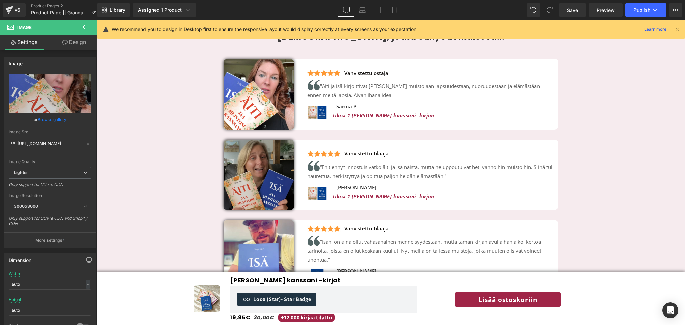
click at [276, 195] on img at bounding box center [259, 175] width 70 height 70
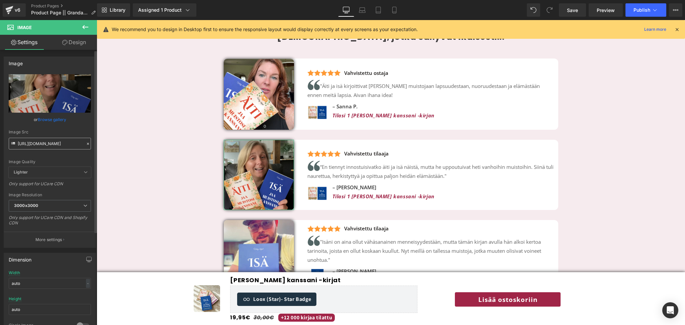
click at [45, 138] on input "https://cdn.shopify.com/s/files/1/0885/6328/6361/files/27_3000x3000.webp?v=1753…" at bounding box center [50, 144] width 82 height 12
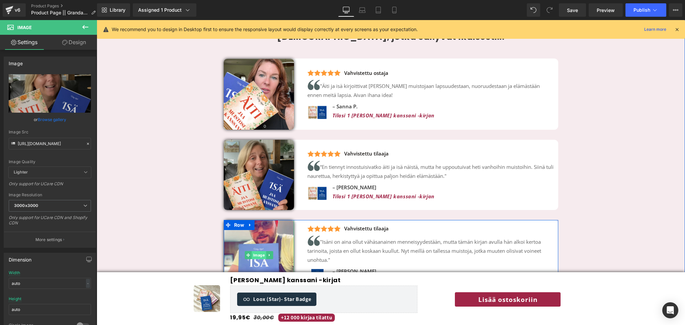
click at [259, 256] on span "Image" at bounding box center [258, 255] width 14 height 8
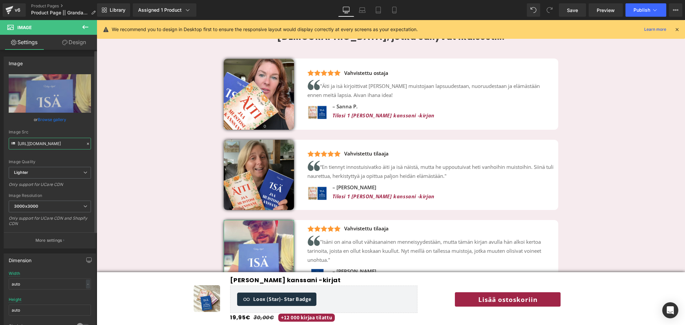
click at [53, 148] on input "https://ucarecdn.com/43e35de6-5125-400e-a356-7363dc6ed0da/-/format/auto/-/previ…" at bounding box center [50, 144] width 82 height 12
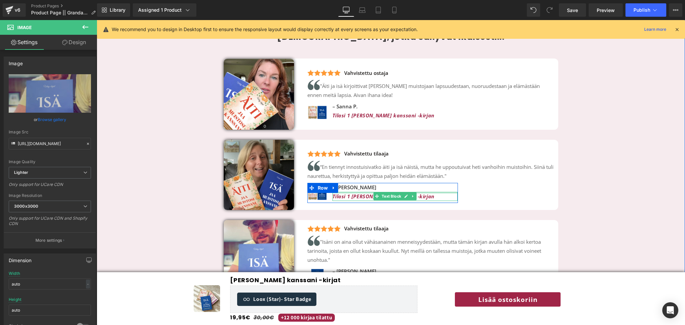
click at [349, 195] on icon "Tilasi 1 [PERSON_NAME] kanssani -kirjan" at bounding box center [383, 196] width 102 height 7
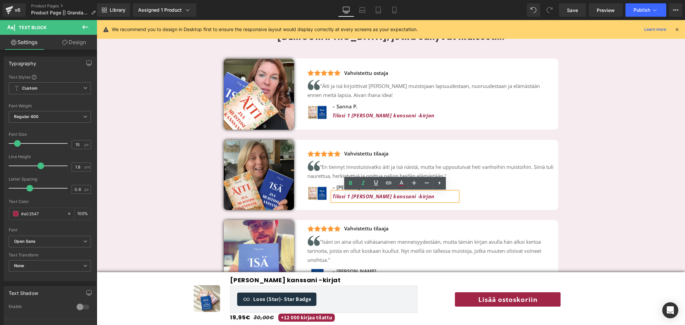
click at [350, 196] on icon "Tilasi 1 [PERSON_NAME] kanssani -kirjan" at bounding box center [383, 196] width 102 height 7
click at [430, 198] on p "Tilasi 2 Jaa muistosi kanssani -kirjan" at bounding box center [394, 196] width 125 height 9
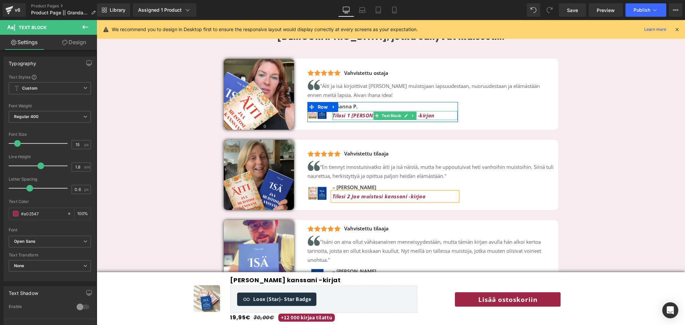
click at [349, 115] on icon "Tilasi 1 [PERSON_NAME] kanssani -kirjan" at bounding box center [383, 115] width 102 height 7
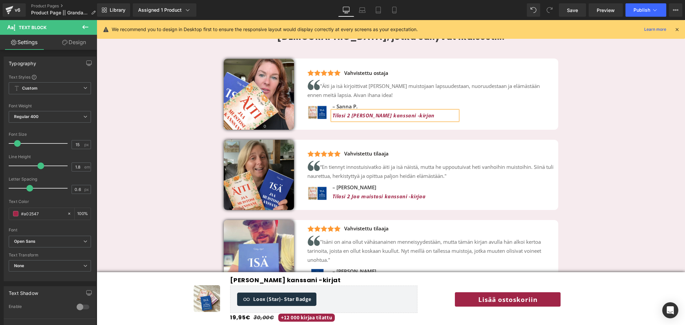
click at [429, 116] on p "Tilasi 2 Jaa muistosi kanssani -kirjan" at bounding box center [394, 115] width 125 height 9
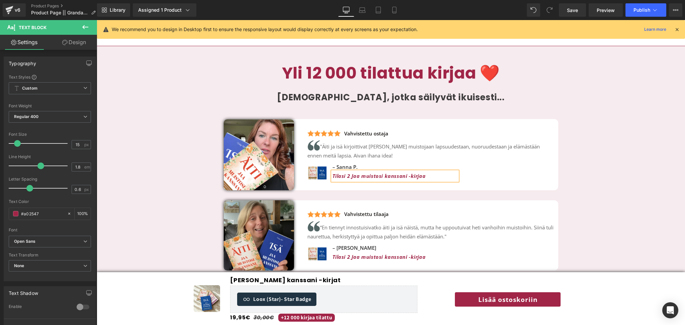
scroll to position [1478, 0]
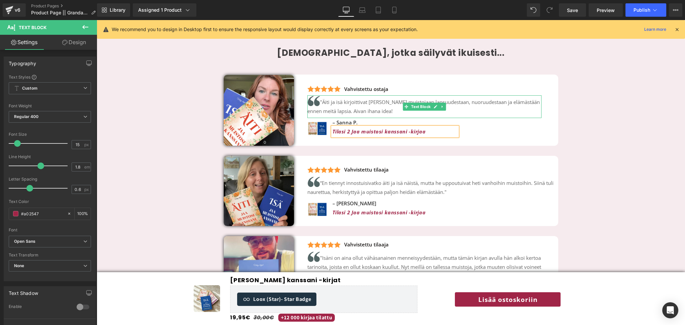
drag, startPoint x: 323, startPoint y: 102, endPoint x: 397, endPoint y: 109, distance: 74.3
click at [345, 102] on p ""Äiti ja isä kirjoittivat [PERSON_NAME] muistojaan lapsuudestaan, nuoruudestaan…" at bounding box center [424, 105] width 234 height 20
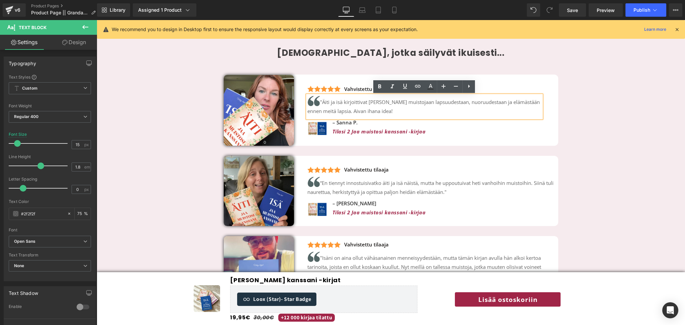
click at [389, 112] on p ""Äiti ja isä kirjoittivat [PERSON_NAME] muistojaan lapsuudestaan, nuoruudestaan…" at bounding box center [424, 105] width 234 height 20
drag, startPoint x: 389, startPoint y: 112, endPoint x: 382, endPoint y: 113, distance: 6.7
click at [382, 113] on p ""Äiti ja isä kirjoittivat [PERSON_NAME] muistojaan lapsuudestaan, nuoruudestaan…" at bounding box center [424, 105] width 234 height 20
click at [641, 9] on span "Publish" at bounding box center [641, 9] width 17 height 5
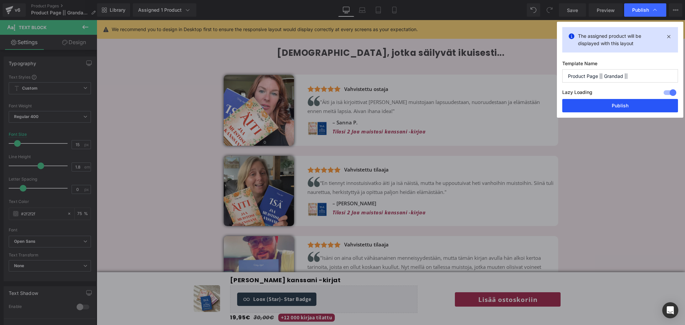
click at [603, 104] on button "Publish" at bounding box center [620, 105] width 116 height 13
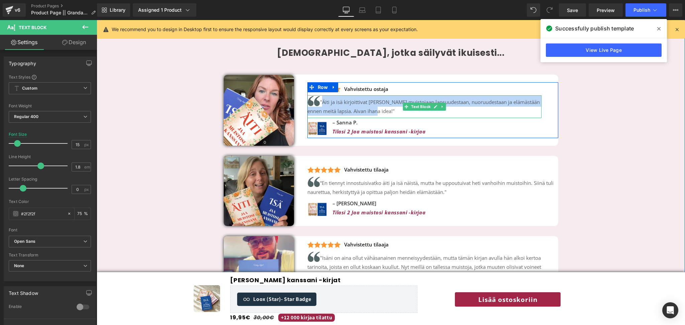
drag, startPoint x: 389, startPoint y: 113, endPoint x: 321, endPoint y: 102, distance: 68.8
click at [321, 102] on p ""Äiti ja isä kirjoittivat ylös muistojaan lapsuudestaan, nuoruudestaan ja elämä…" at bounding box center [424, 105] width 234 height 20
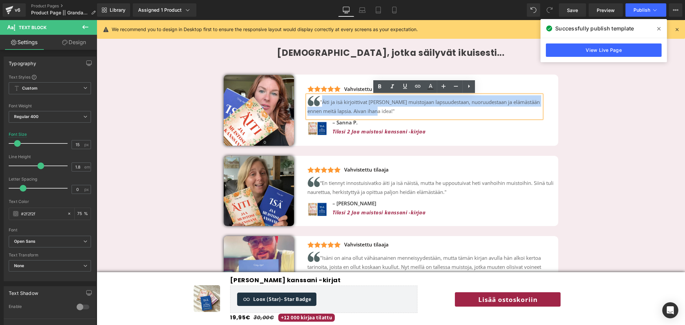
copy p ""Äiti ja isä kirjoittivat ylös muistojaan lapsuudestaan, nuoruudestaan ja elämä…"
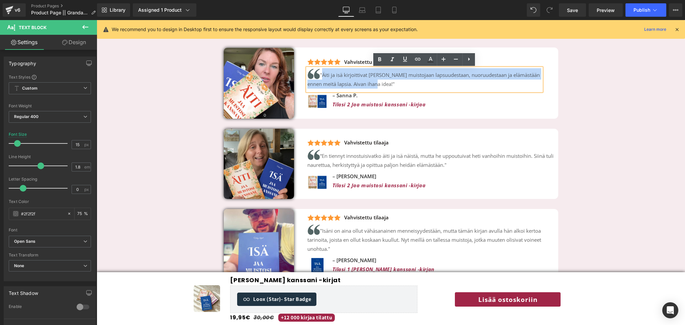
scroll to position [1506, 0]
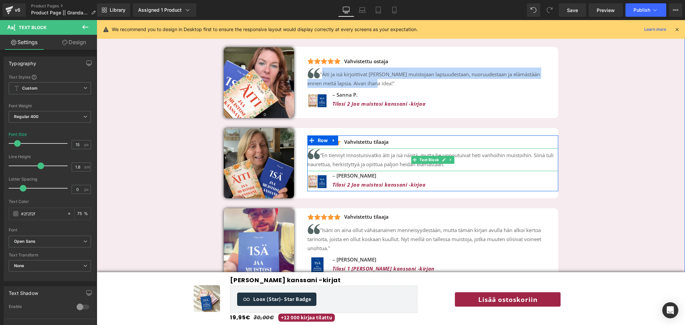
drag, startPoint x: 344, startPoint y: 154, endPoint x: 457, endPoint y: 165, distance: 114.2
click at [344, 154] on span "En tiennyt innostuisivatko äiti ja isä näistä, mutta he uppoutuivat heti vanhoi…" at bounding box center [430, 160] width 246 height 16
click at [345, 159] on p "“ En tiennyt innostuisivatko äiti ja isä näistä, mutta he uppoutuivat heti vanh…" at bounding box center [432, 158] width 251 height 20
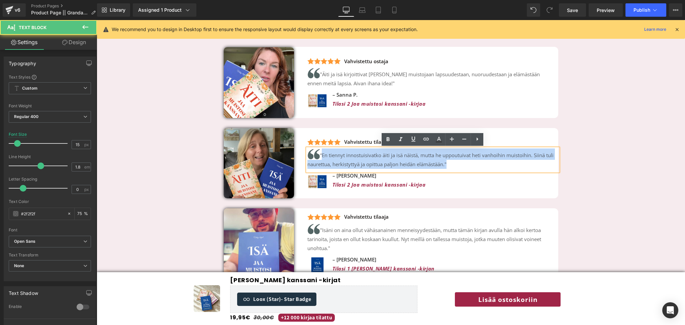
click at [454, 165] on p "“ En tiennyt innostuisivatko äiti ja isä näistä, mutta he uppoutuivat heti vanh…" at bounding box center [432, 158] width 251 height 20
copy p "“ En tiennyt innostuisivatko äiti ja isä näistä, mutta he uppoutuivat heti vanh…"
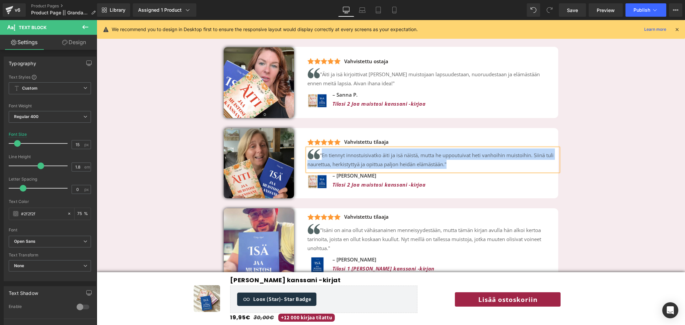
drag, startPoint x: 345, startPoint y: 155, endPoint x: 421, endPoint y: 155, distance: 75.9
click at [345, 155] on span "En tiennyt innostuisivatko äiti ja isä näistä, mutta he uppoutuivat heti vanhoi…" at bounding box center [430, 160] width 246 height 16
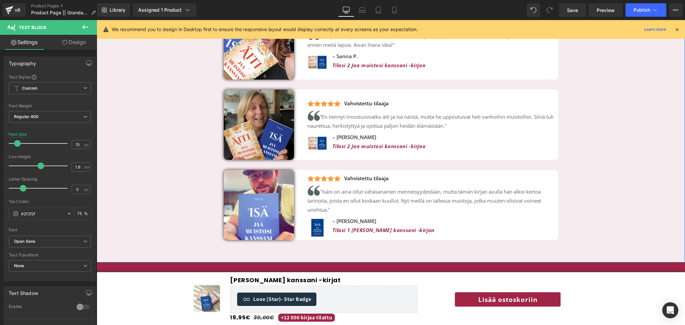
scroll to position [1545, 0]
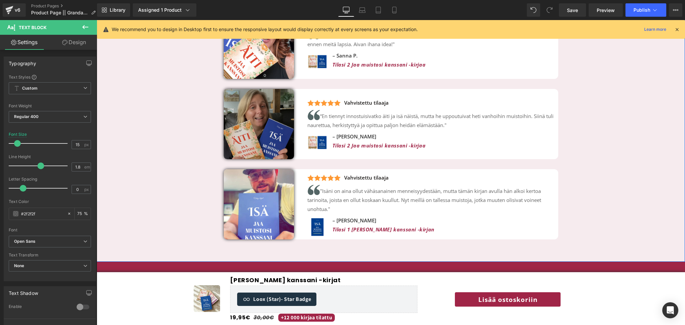
click at [269, 128] on div "Image" at bounding box center [259, 124] width 70 height 70
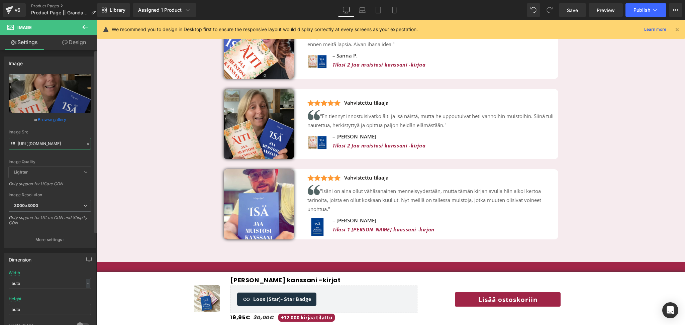
click at [42, 144] on input "https://cdn.shopify.com/s/files/1/0885/6328/6361/files/27_3000x3000.webp?v=1753…" at bounding box center [50, 144] width 82 height 12
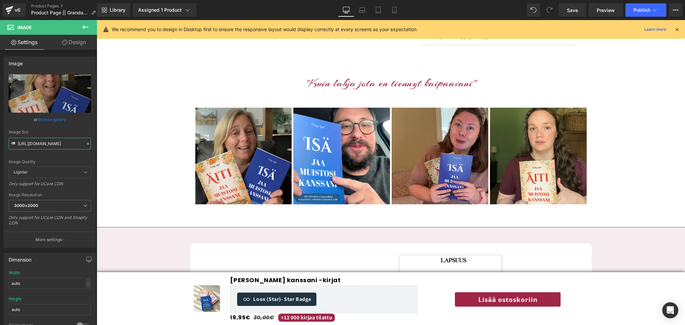
scroll to position [415, 0]
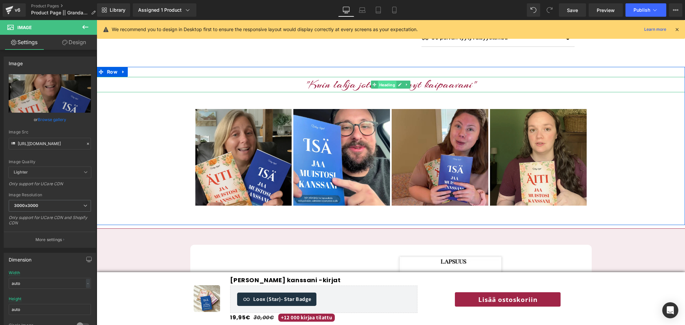
click at [382, 88] on span "Heading" at bounding box center [387, 85] width 18 height 8
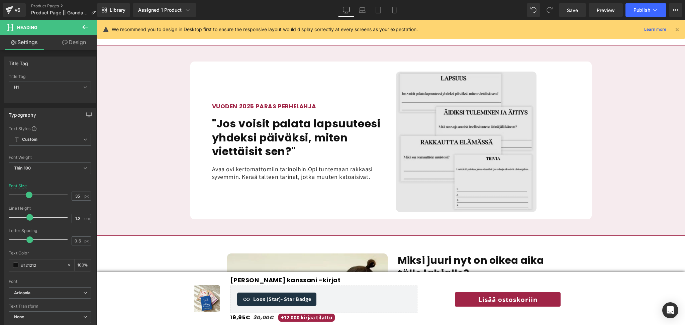
scroll to position [597, 0]
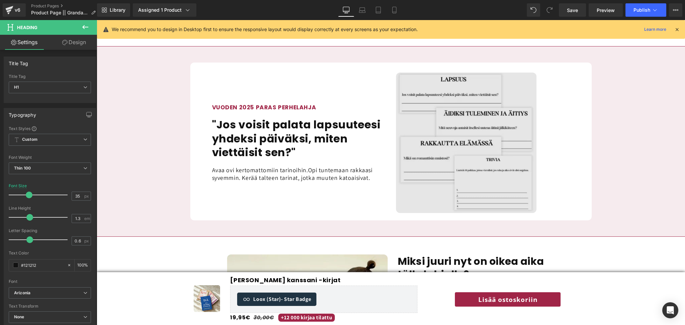
click at [459, 95] on img at bounding box center [466, 143] width 140 height 140
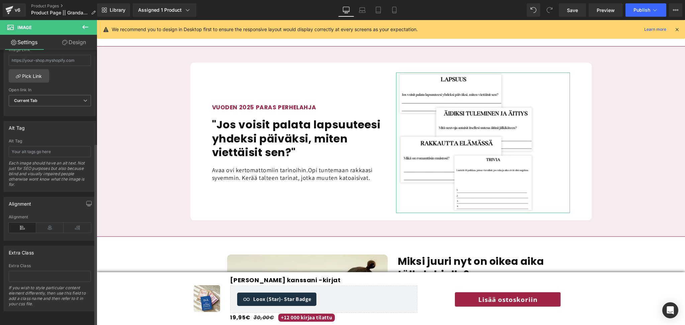
scroll to position [320, 0]
click at [45, 223] on icon at bounding box center [49, 228] width 27 height 10
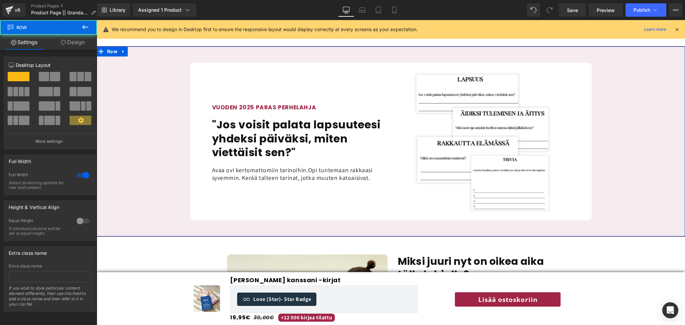
click at [656, 149] on div "VUODEN 2025 PARAS PERHELAHJA Heading "Jos voisit palata lapsuuteesi yhdeksi päi…" at bounding box center [391, 142] width 588 height 158
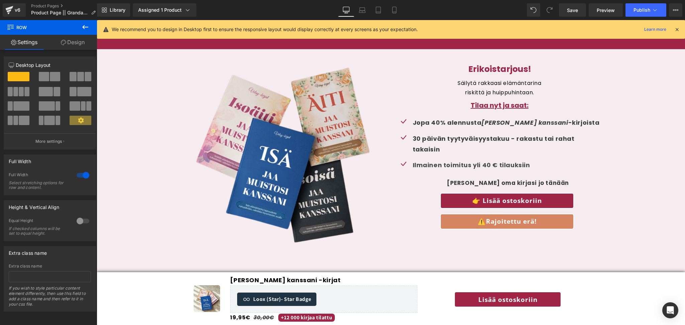
scroll to position [1789, 0]
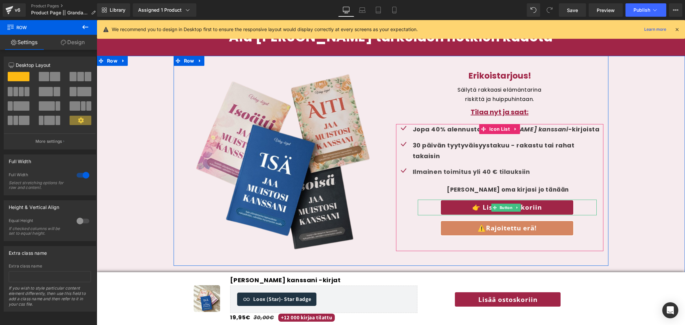
click at [468, 206] on link "👉 Lisää ostoskoriin" at bounding box center [507, 208] width 134 height 16
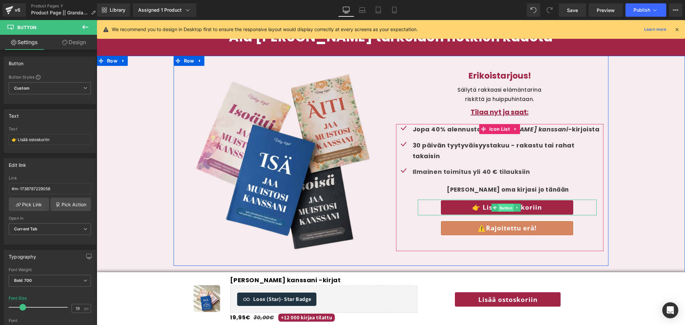
click at [504, 204] on span "Button" at bounding box center [505, 208] width 15 height 8
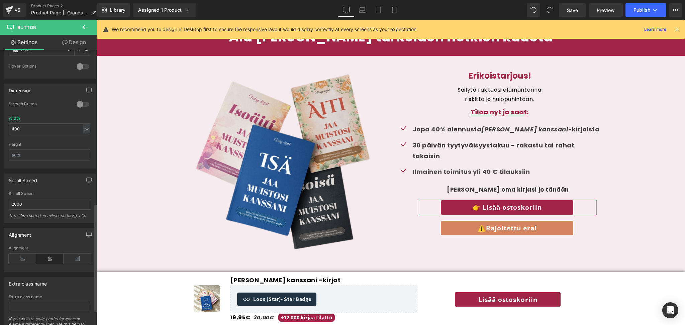
scroll to position [390, 0]
click at [19, 258] on icon at bounding box center [22, 257] width 27 height 10
click at [39, 258] on icon at bounding box center [49, 257] width 27 height 10
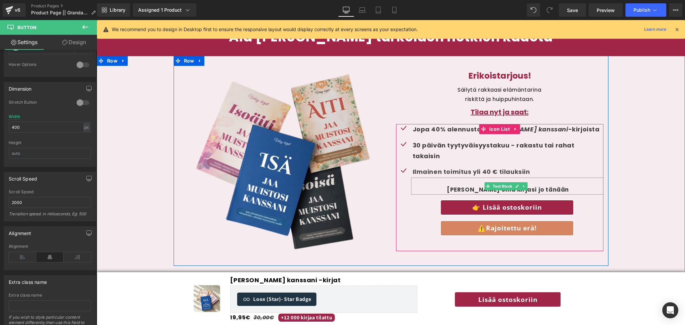
click at [478, 185] on p "[PERSON_NAME] oma kirjasi jo tänään" at bounding box center [508, 190] width 191 height 10
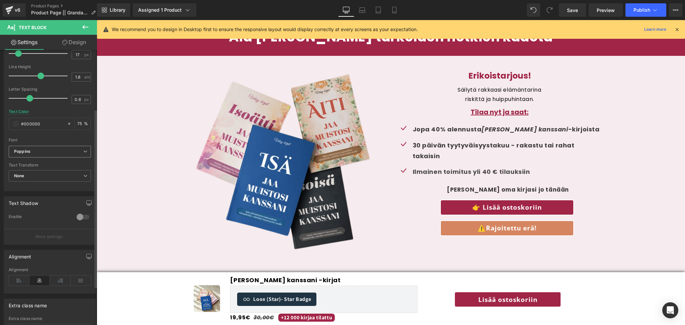
scroll to position [91, 0]
click at [23, 281] on icon at bounding box center [19, 279] width 21 height 10
click at [31, 281] on icon at bounding box center [39, 279] width 21 height 10
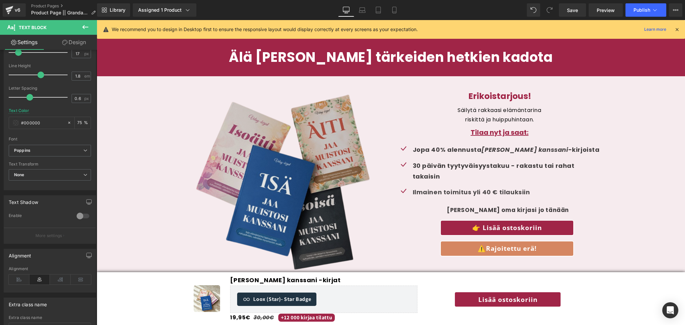
scroll to position [1763, 0]
